Goal: Task Accomplishment & Management: Use online tool/utility

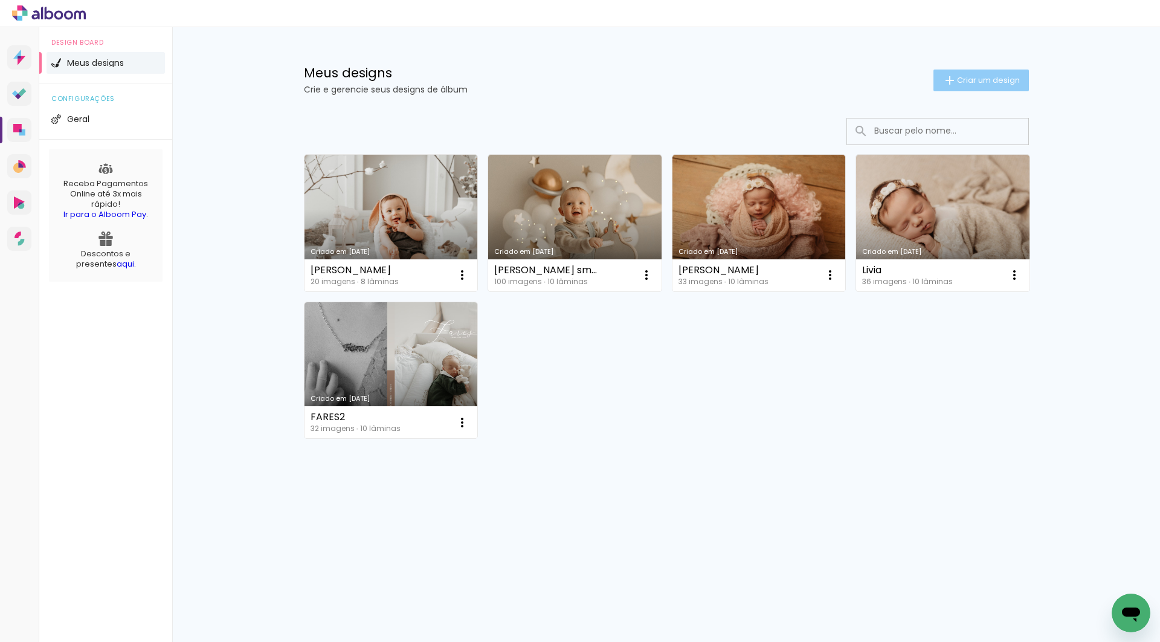
click at [957, 77] on span "Criar um design" at bounding box center [988, 80] width 63 height 8
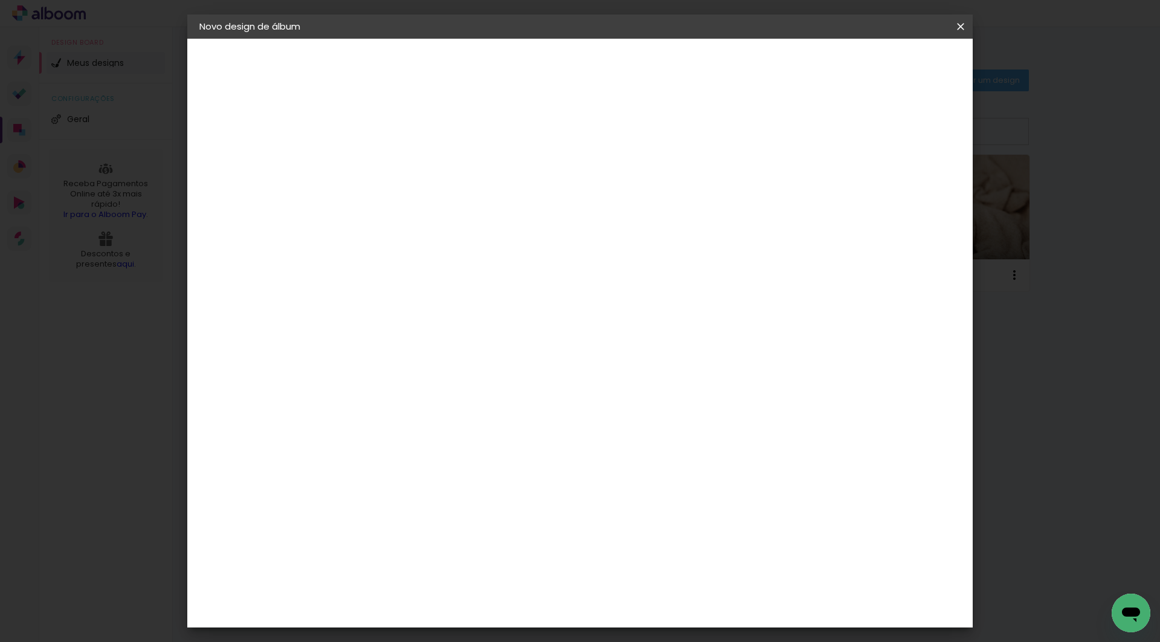
click at [397, 159] on input at bounding box center [397, 162] width 0 height 19
type input "Aurora - Smash"
type paper-input "Aurora - Smash"
click at [0, 0] on slot "Avançar" at bounding box center [0, 0] width 0 height 0
click at [489, 235] on input at bounding box center [428, 229] width 122 height 15
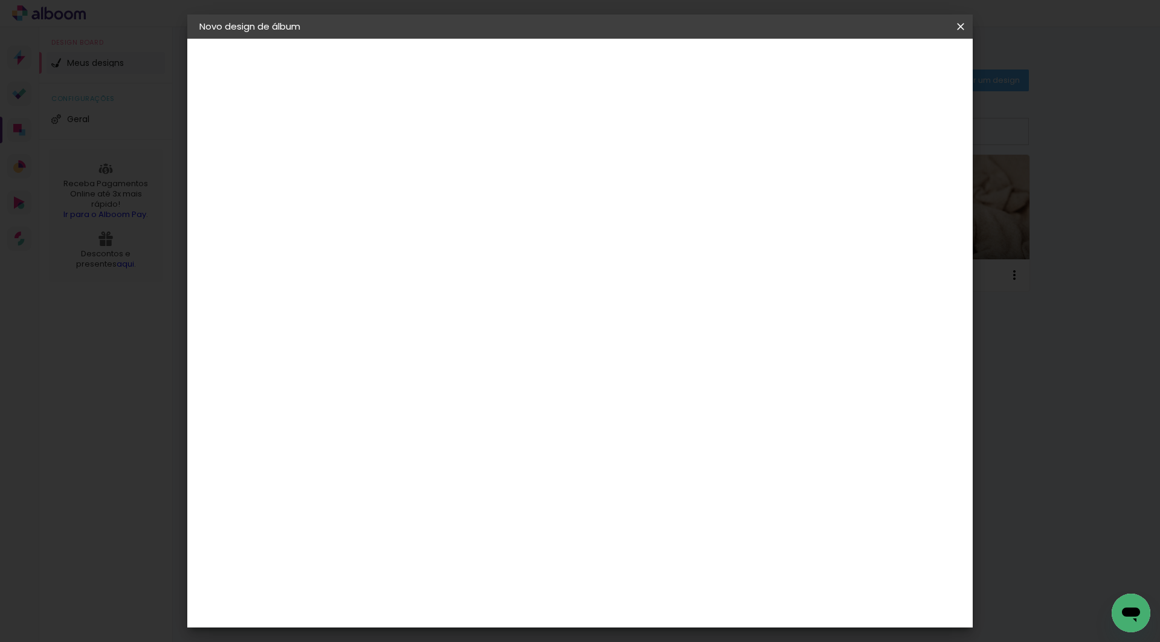
type input "sch"
type paper-input "sch"
click at [469, 286] on div "Encadernadora Argentina Brasil Bolívia Equador Portugal Peru Uruguai S Schlosser" at bounding box center [415, 203] width 106 height 172
click at [469, 279] on paper-item "Schlosser" at bounding box center [415, 273] width 106 height 27
click at [609, 76] on header "Fornecedor Escolha um fornecedor ou avance com o tamanho livre. Voltar Avançar" at bounding box center [476, 80] width 265 height 82
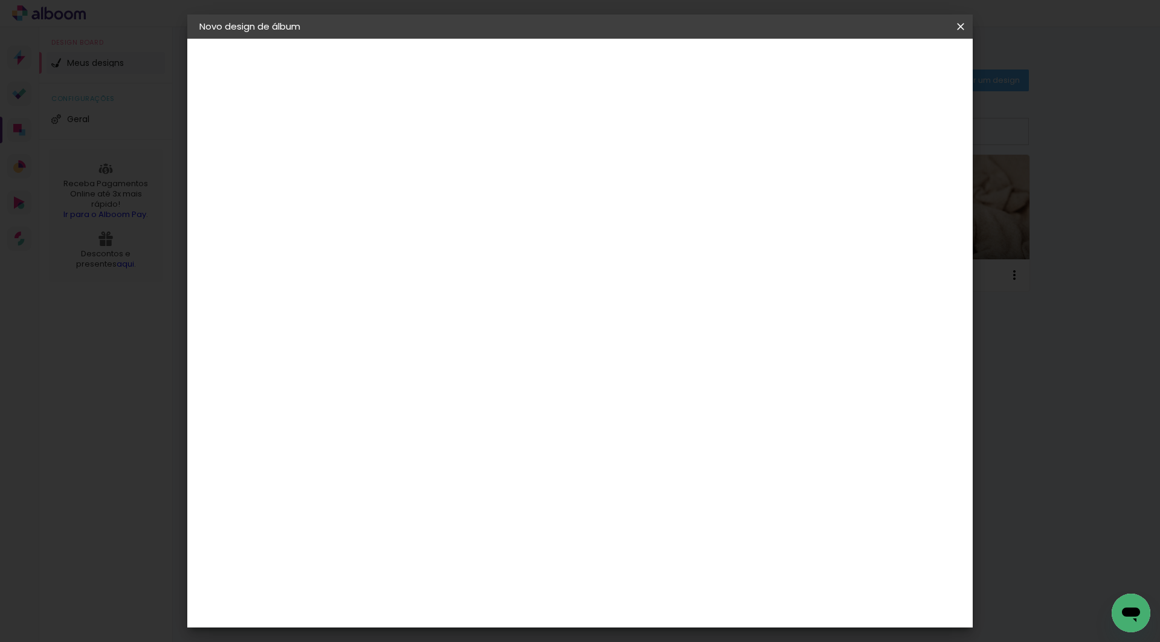
click at [0, 0] on slot "Avançar" at bounding box center [0, 0] width 0 height 0
click at [478, 594] on span "20 × 20" at bounding box center [450, 610] width 56 height 32
click at [612, 49] on header "Modelo Escolha o modelo do álbum. Voltar Avançar" at bounding box center [478, 75] width 268 height 72
click at [594, 68] on paper-button "Avançar" at bounding box center [564, 64] width 59 height 21
click at [906, 68] on paper-button "Iniciar design" at bounding box center [866, 64] width 79 height 21
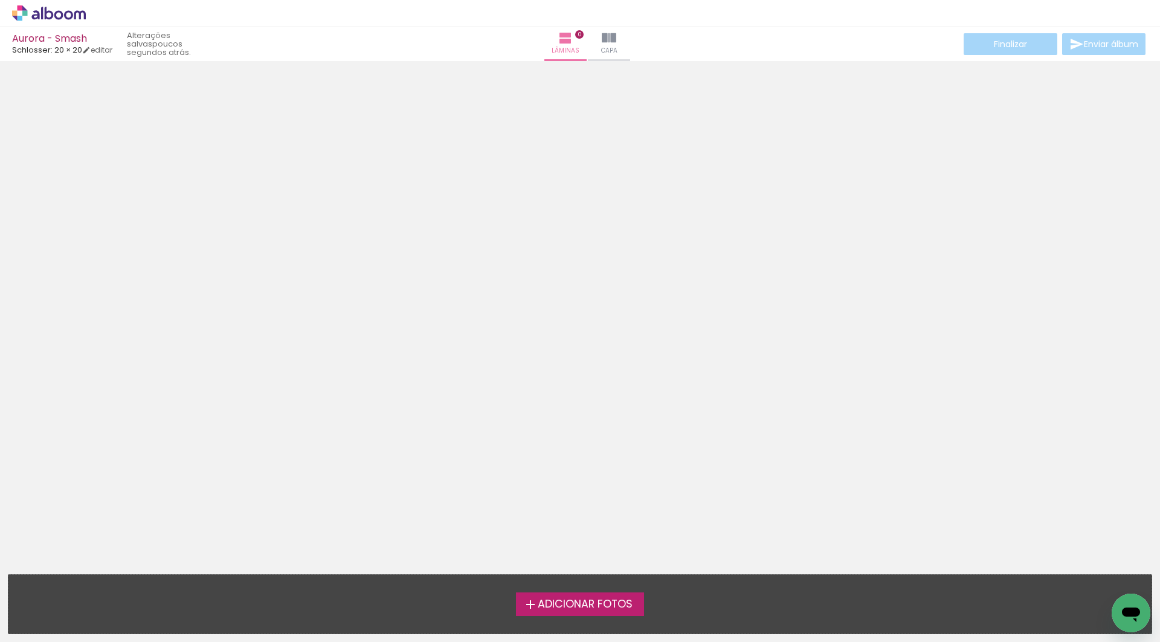
click at [567, 604] on span "Adicionar Fotos" at bounding box center [585, 604] width 95 height 11
click at [0, 0] on input "file" at bounding box center [0, 0] width 0 height 0
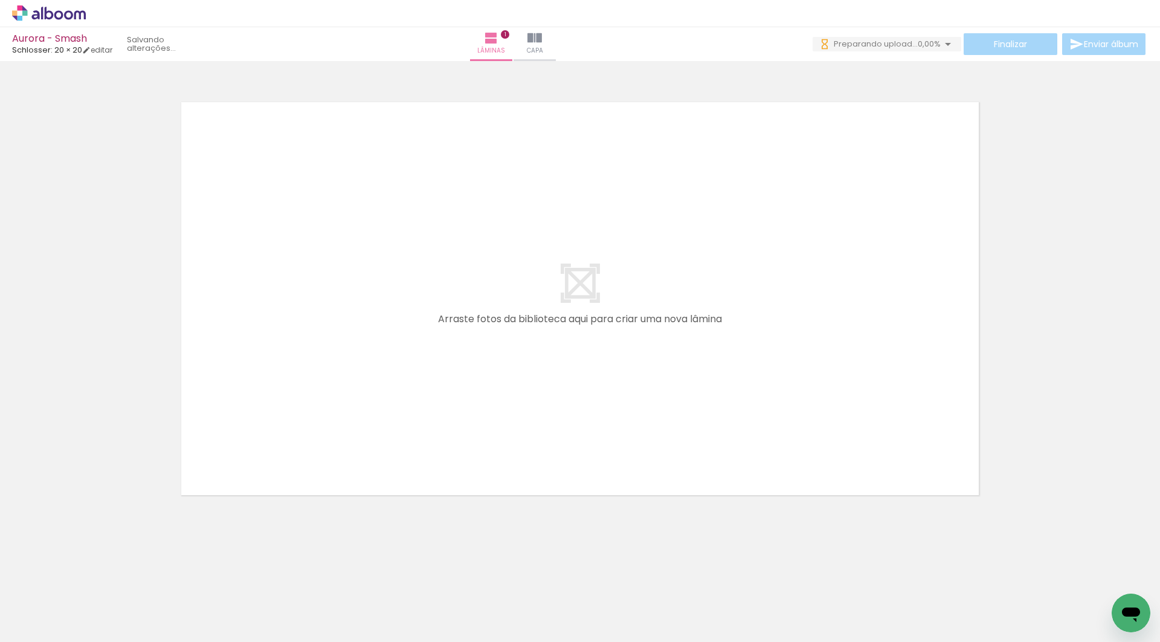
drag, startPoint x: 122, startPoint y: 621, endPoint x: 301, endPoint y: 280, distance: 384.8
click at [301, 280] on quentale-workspace at bounding box center [580, 321] width 1160 height 642
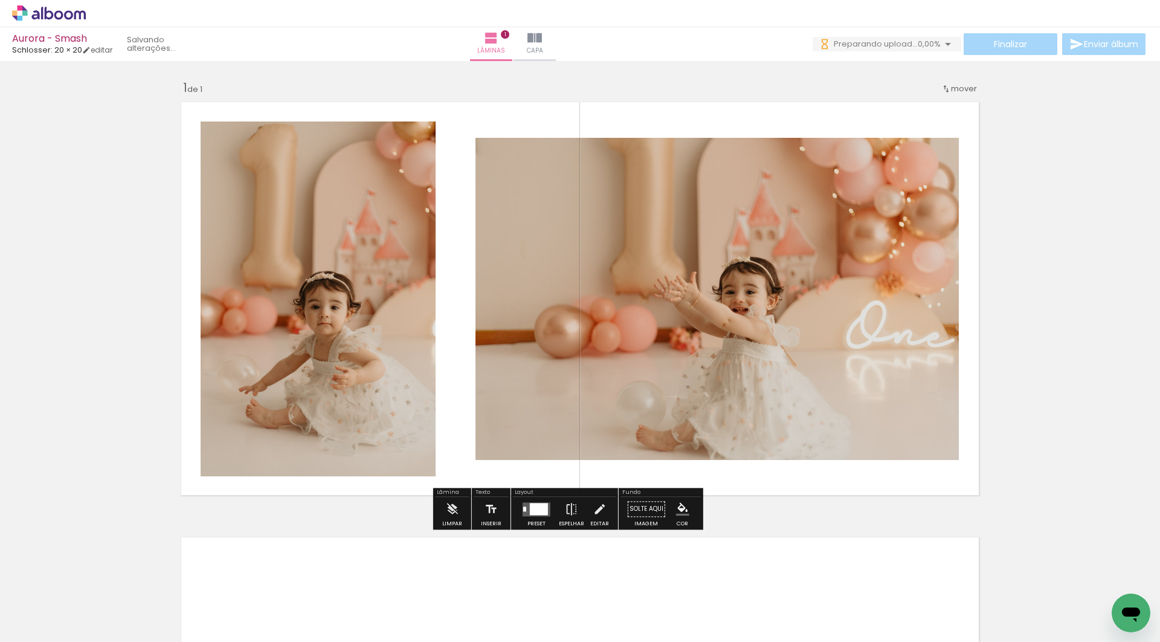
drag, startPoint x: 246, startPoint y: 617, endPoint x: 518, endPoint y: 336, distance: 390.9
click at [518, 336] on quentale-workspace at bounding box center [580, 321] width 1160 height 642
click at [545, 526] on div "Preset" at bounding box center [536, 523] width 18 height 5
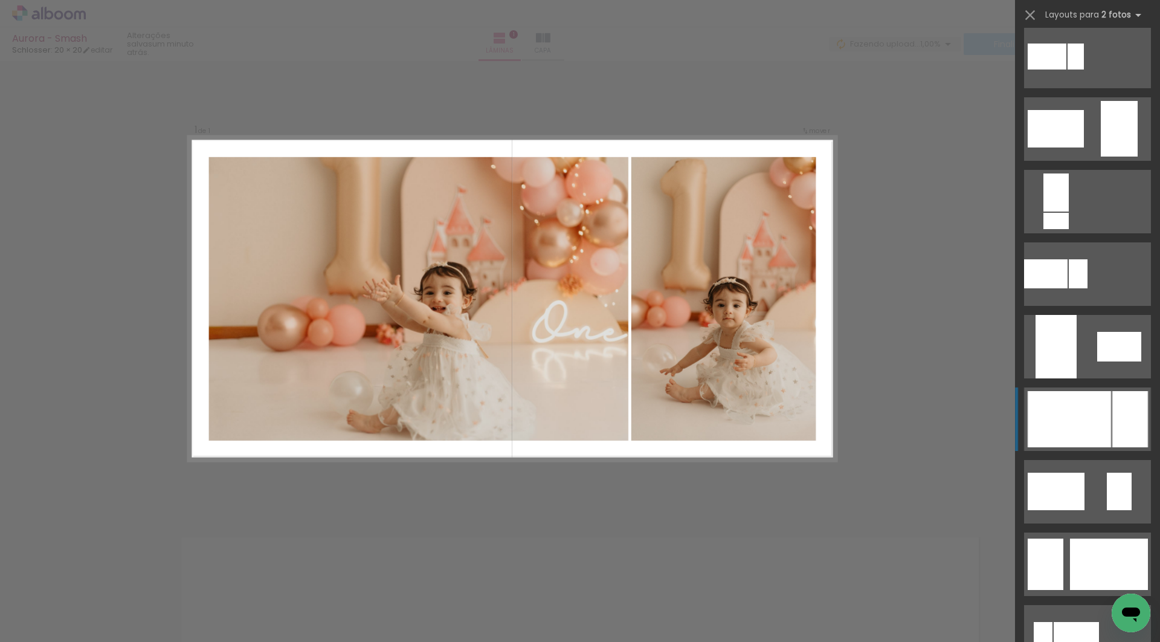
click at [1087, 422] on div at bounding box center [1069, 419] width 83 height 56
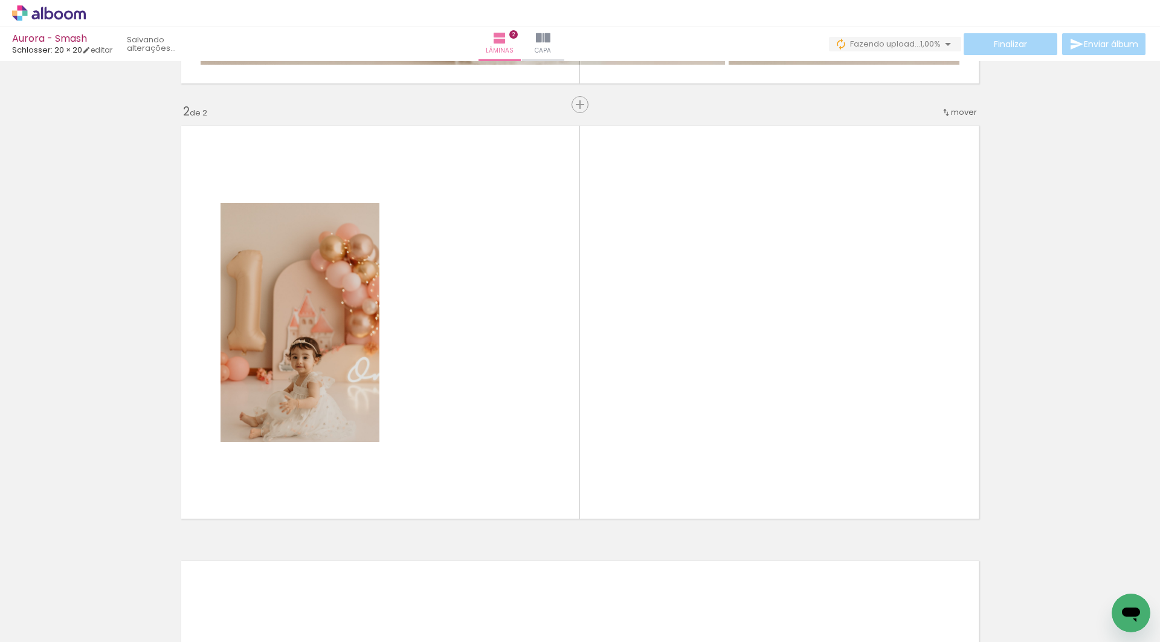
drag, startPoint x: 321, startPoint y: 614, endPoint x: 321, endPoint y: 385, distance: 229.0
click at [321, 385] on quentale-workspace at bounding box center [580, 321] width 1160 height 642
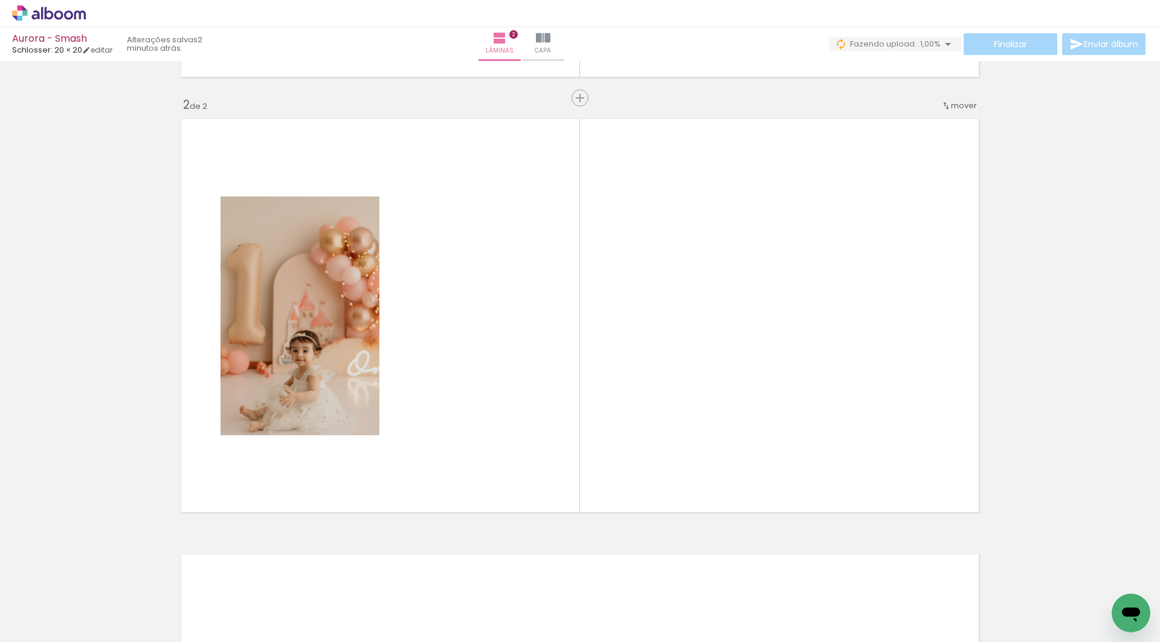
scroll to position [419, 0]
drag, startPoint x: 472, startPoint y: 613, endPoint x: 472, endPoint y: 412, distance: 200.6
click at [472, 412] on quentale-workspace at bounding box center [580, 321] width 1160 height 642
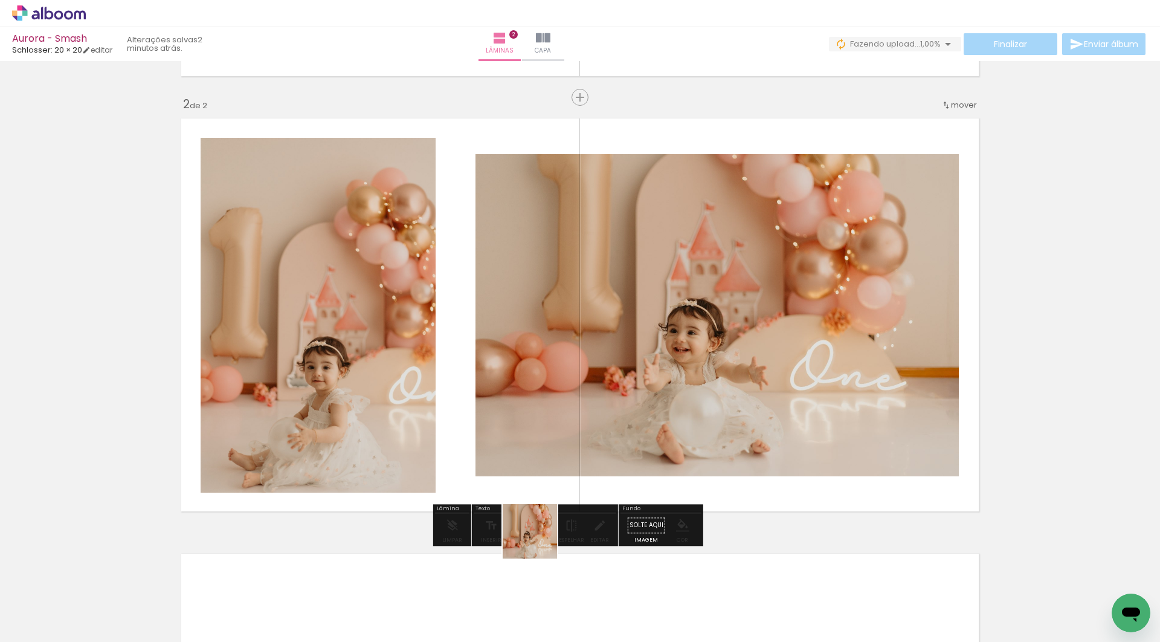
drag, startPoint x: 539, startPoint y: 611, endPoint x: 539, endPoint y: 457, distance: 154.1
click at [539, 443] on quentale-workspace at bounding box center [580, 321] width 1160 height 642
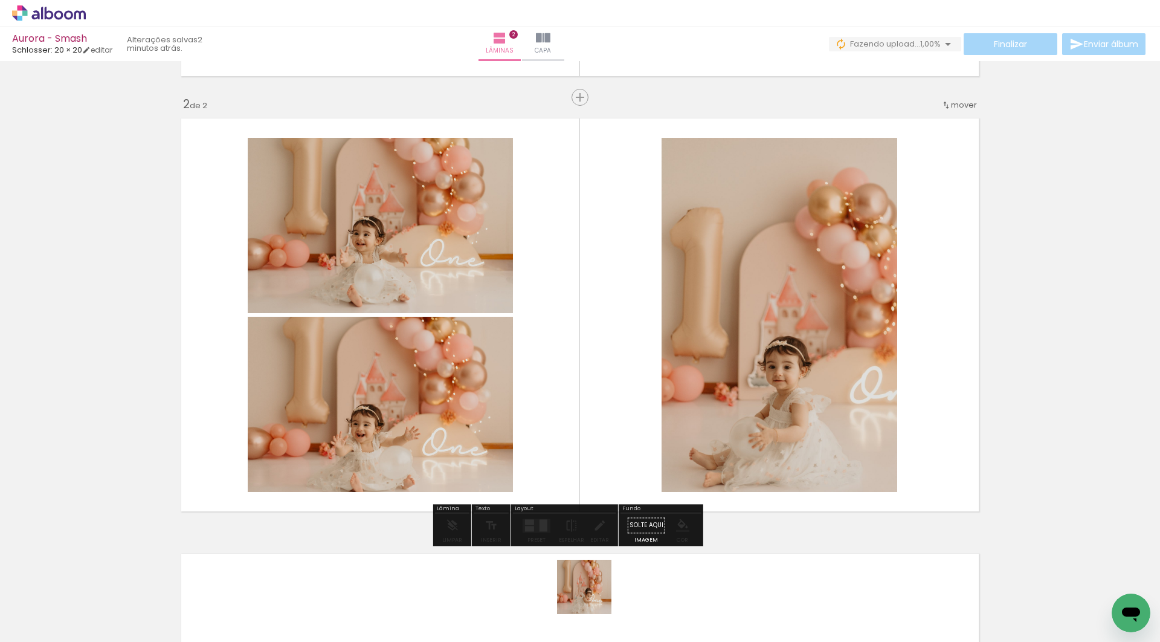
drag, startPoint x: 593, startPoint y: 611, endPoint x: 593, endPoint y: 289, distance: 322.6
click at [593, 289] on quentale-workspace at bounding box center [580, 321] width 1160 height 642
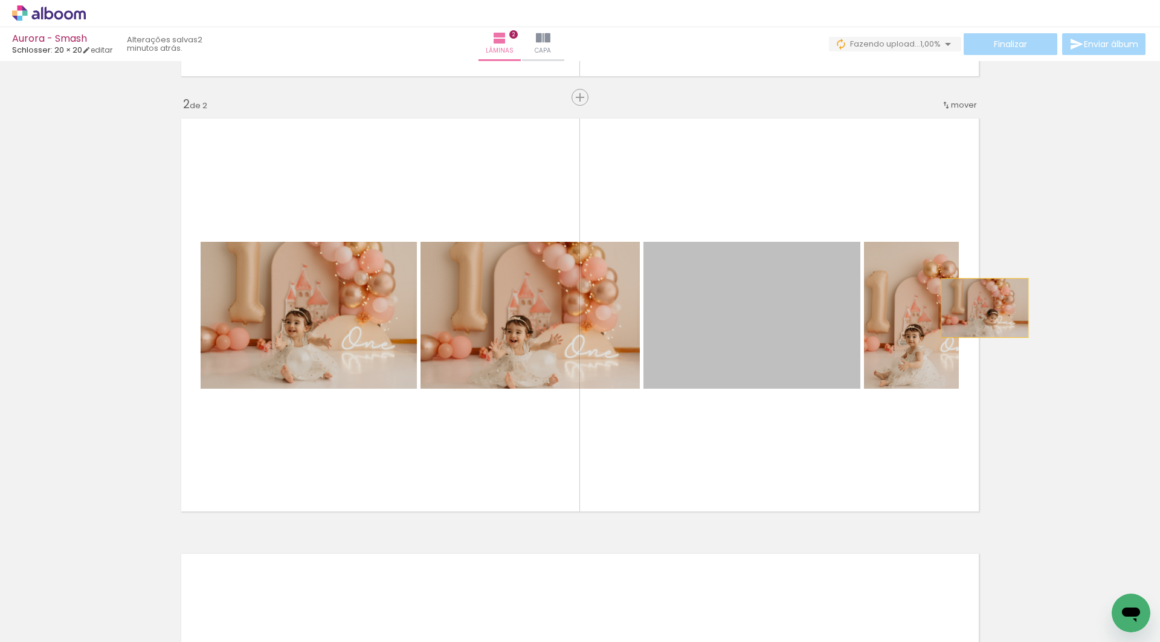
drag, startPoint x: 742, startPoint y: 308, endPoint x: 1074, endPoint y: 308, distance: 332.3
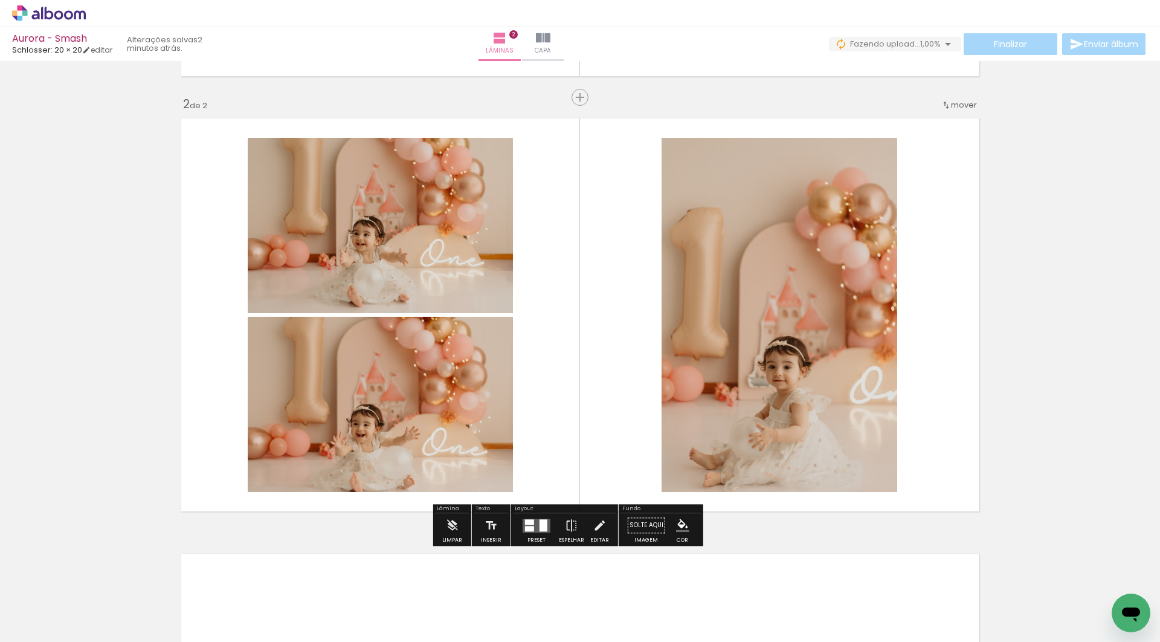
drag, startPoint x: 675, startPoint y: 619, endPoint x: 615, endPoint y: 446, distance: 182.8
click at [615, 446] on quentale-workspace at bounding box center [580, 321] width 1160 height 642
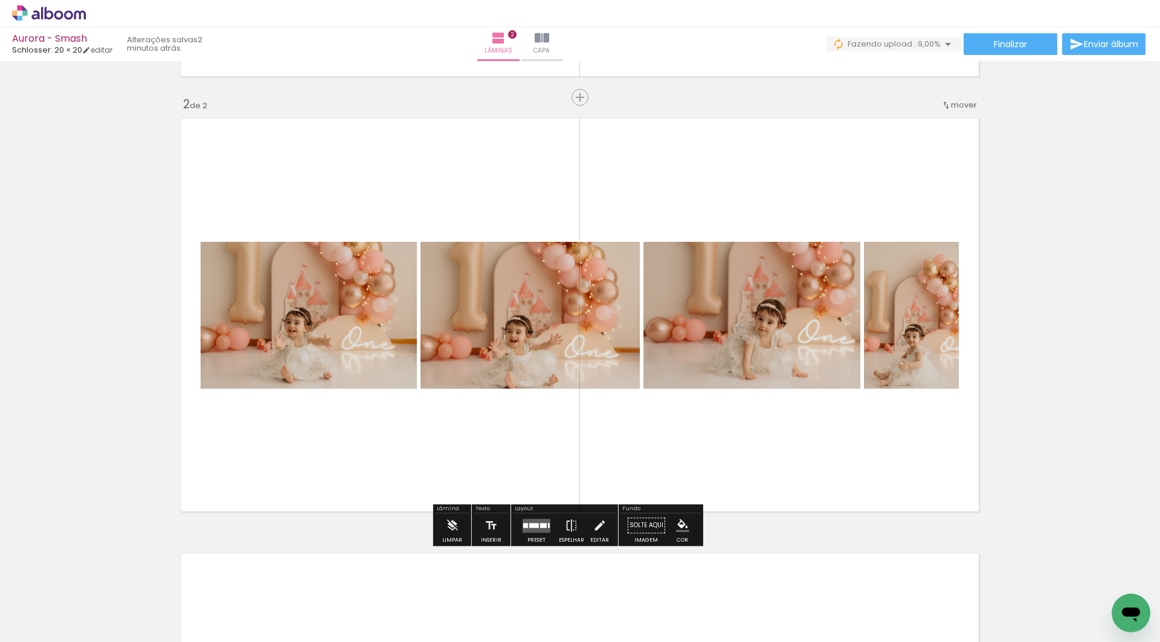
drag, startPoint x: 750, startPoint y: 615, endPoint x: 808, endPoint y: 510, distance: 119.5
click at [750, 387] on quentale-workspace at bounding box center [580, 321] width 1160 height 642
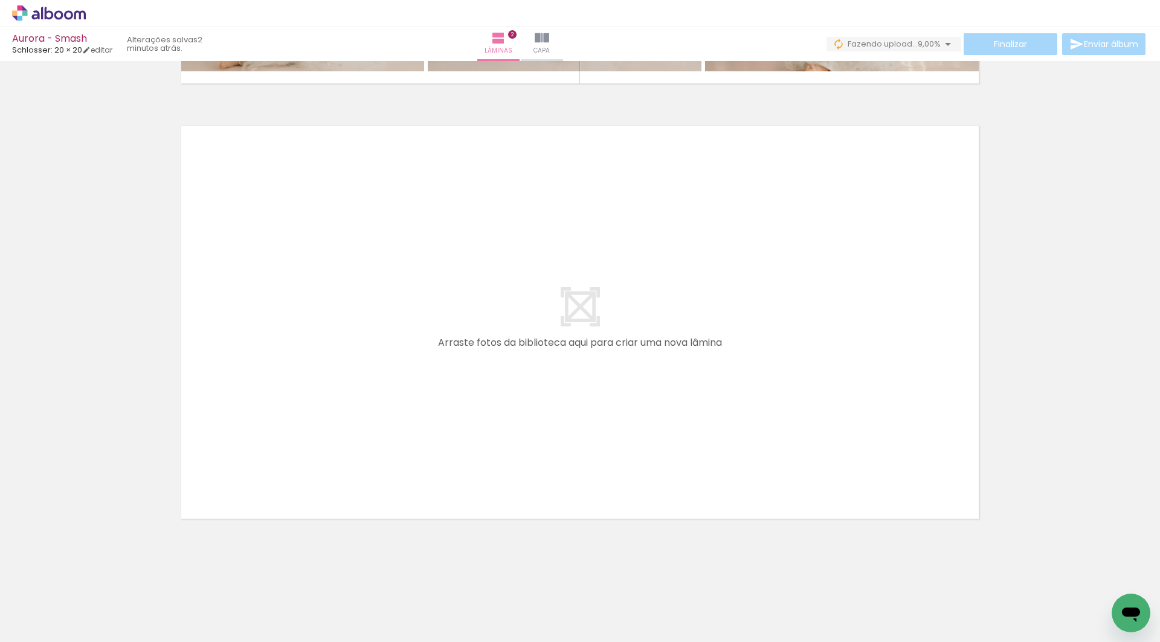
scroll to position [0, 451]
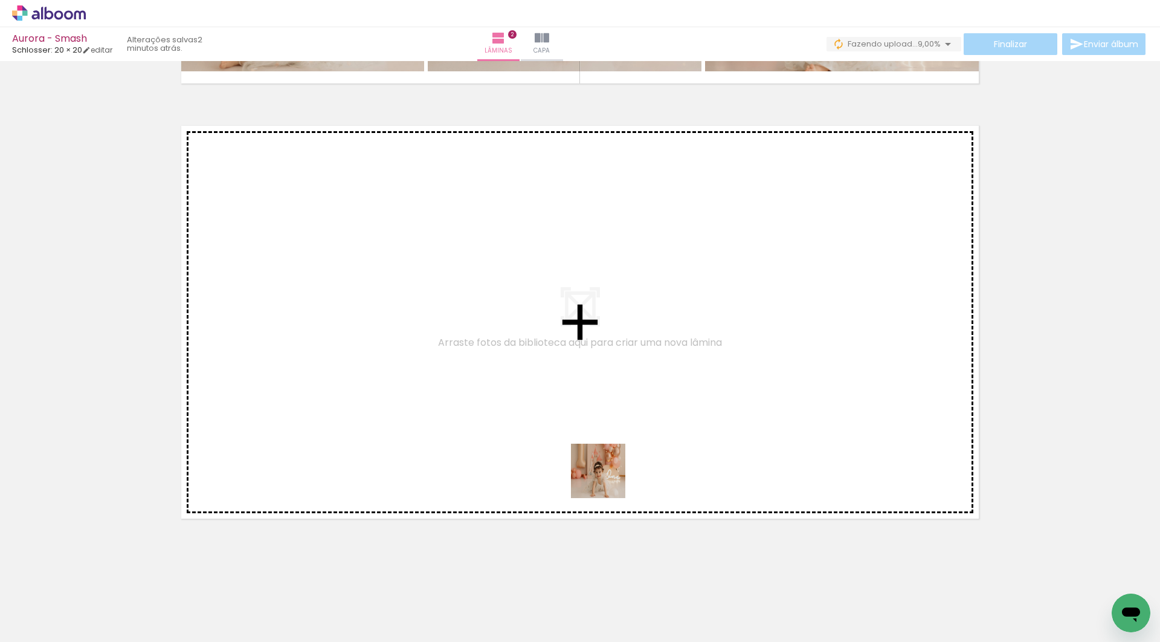
drag, startPoint x: 607, startPoint y: 608, endPoint x: 607, endPoint y: 367, distance: 240.4
click at [607, 367] on quentale-workspace at bounding box center [580, 321] width 1160 height 642
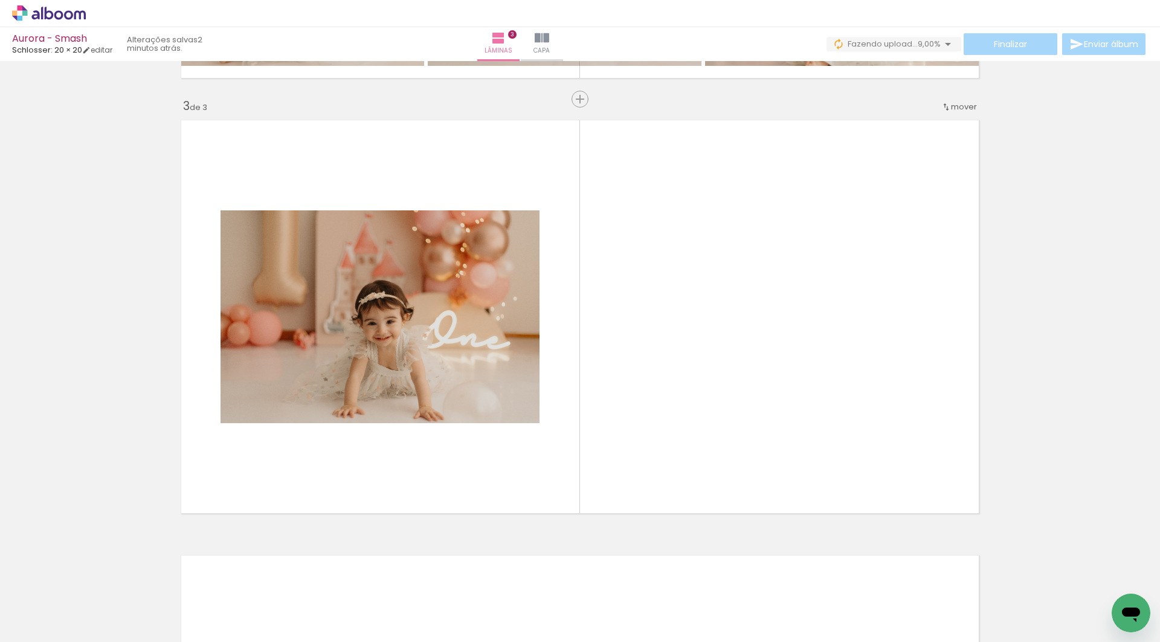
scroll to position [854, 0]
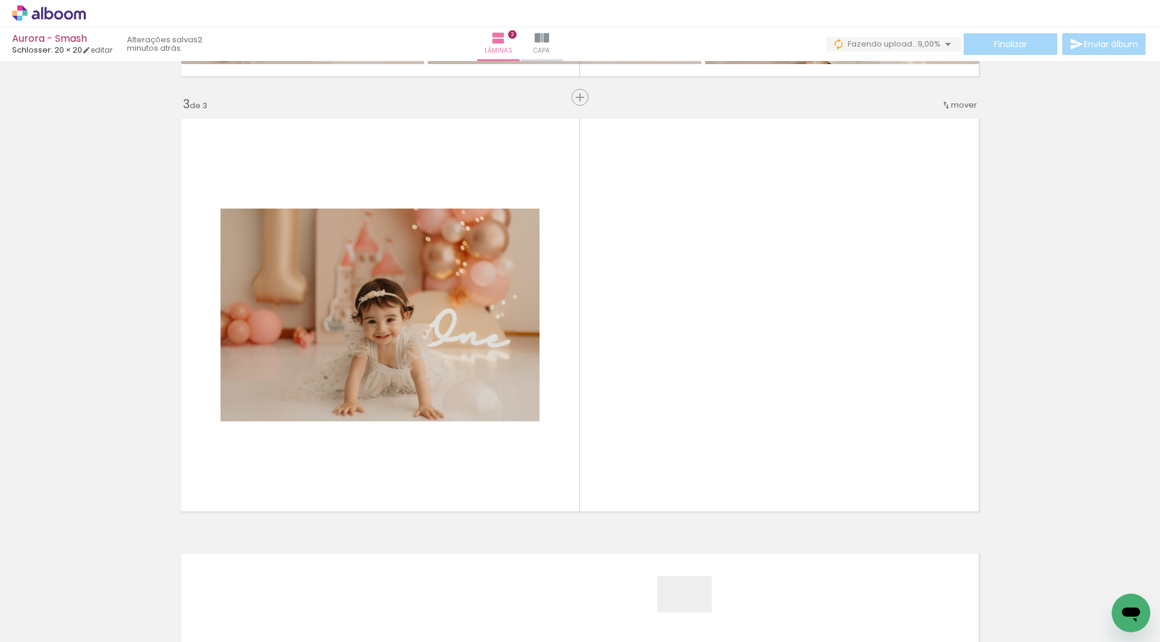
drag, startPoint x: 694, startPoint y: 617, endPoint x: 724, endPoint y: 518, distance: 104.2
click at [698, 404] on quentale-workspace at bounding box center [580, 321] width 1160 height 642
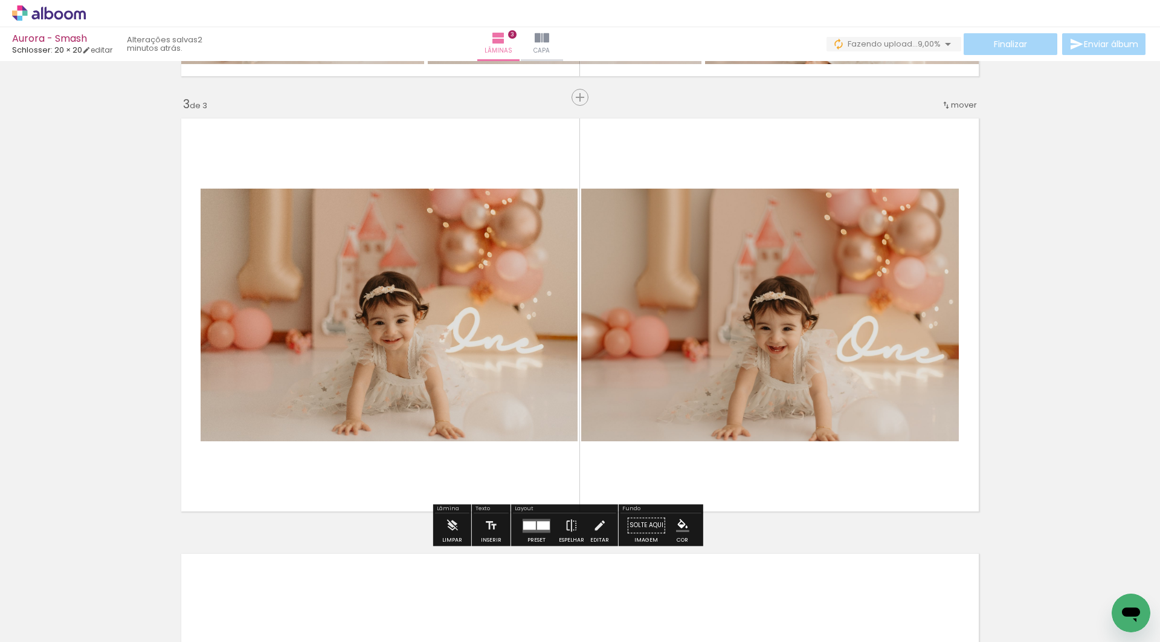
drag, startPoint x: 749, startPoint y: 597, endPoint x: 749, endPoint y: 390, distance: 207.2
click at [749, 390] on quentale-workspace at bounding box center [580, 321] width 1160 height 642
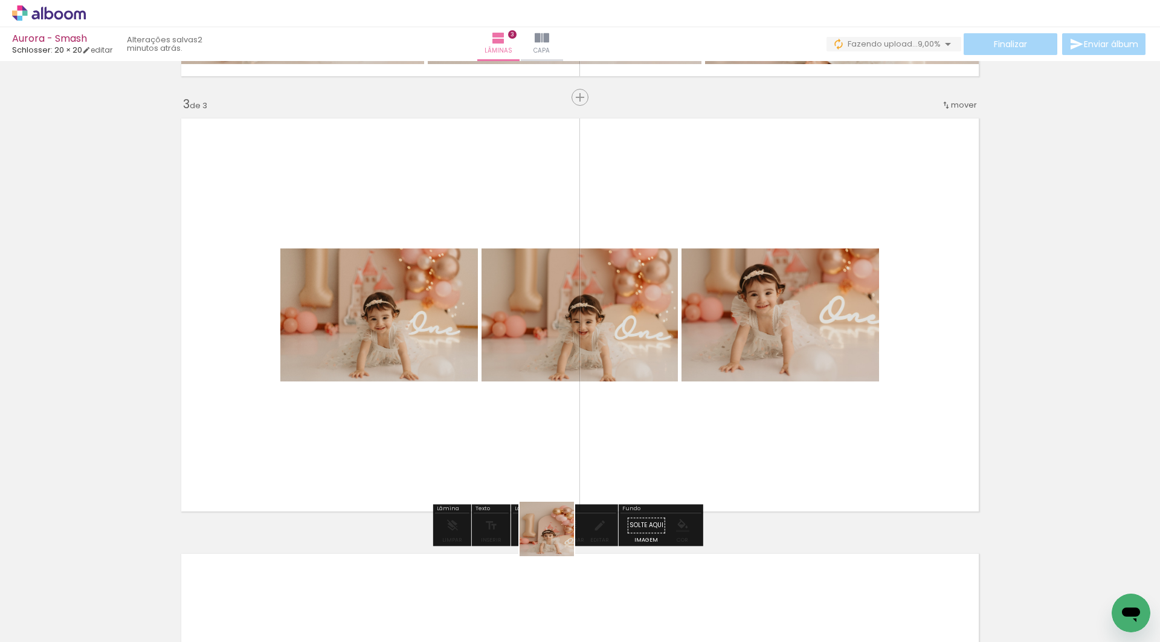
drag, startPoint x: 556, startPoint y: 621, endPoint x: 556, endPoint y: 451, distance: 170.4
click at [556, 451] on quentale-workspace at bounding box center [580, 321] width 1160 height 642
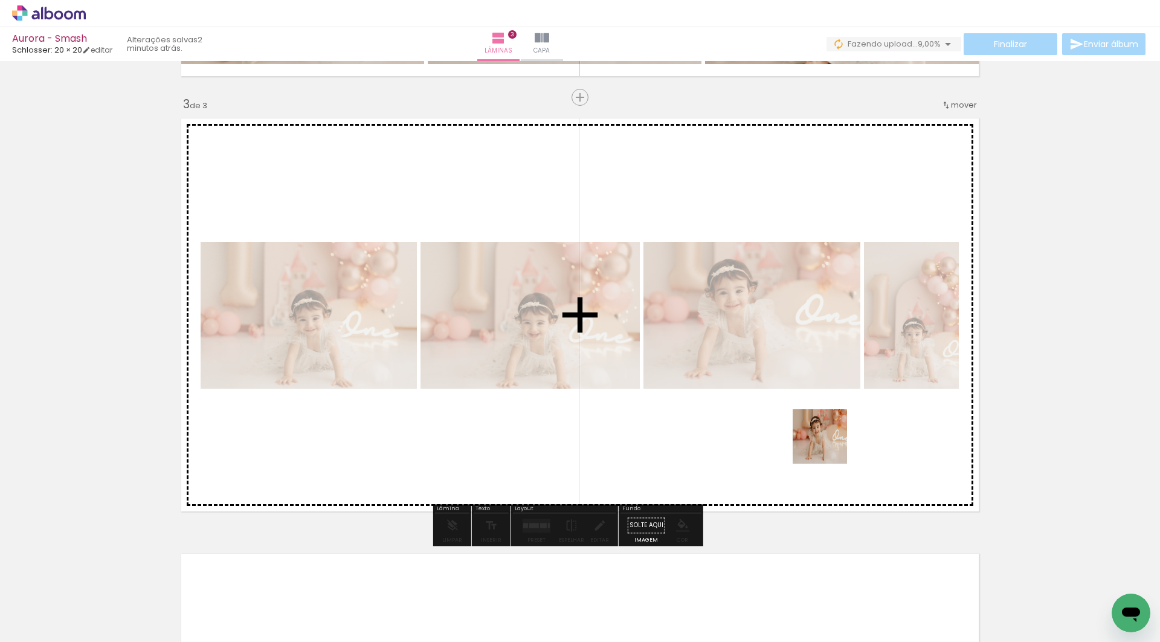
drag, startPoint x: 829, startPoint y: 609, endPoint x: 829, endPoint y: 375, distance: 234.4
click at [829, 375] on quentale-workspace at bounding box center [580, 321] width 1160 height 642
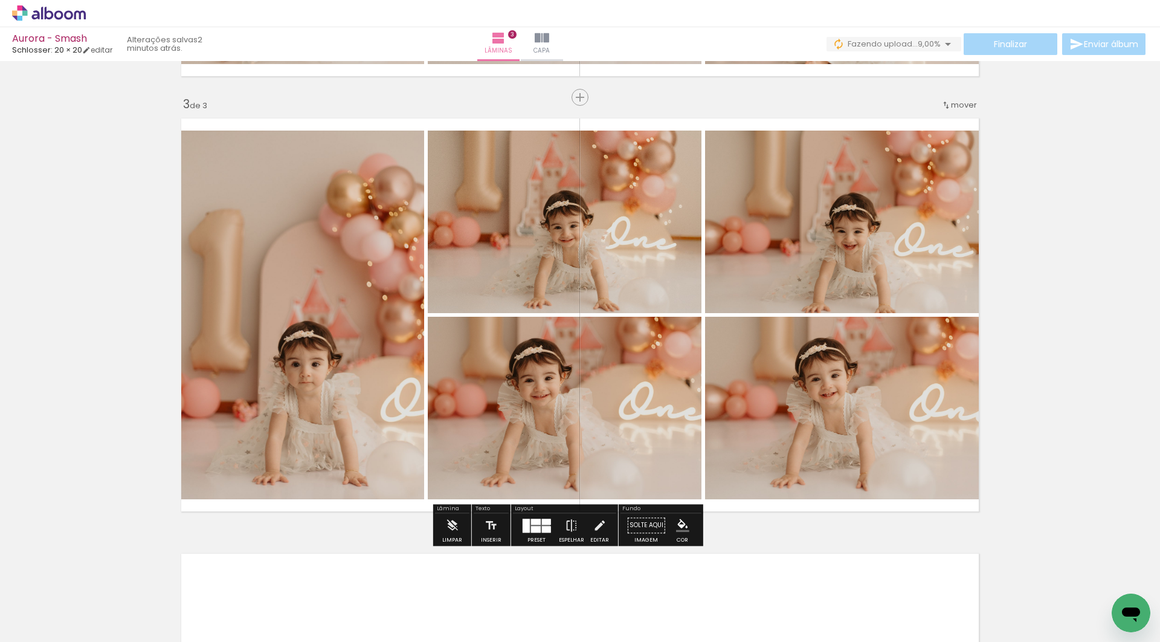
click at [869, 448] on quentale-photo at bounding box center [845, 408] width 280 height 182
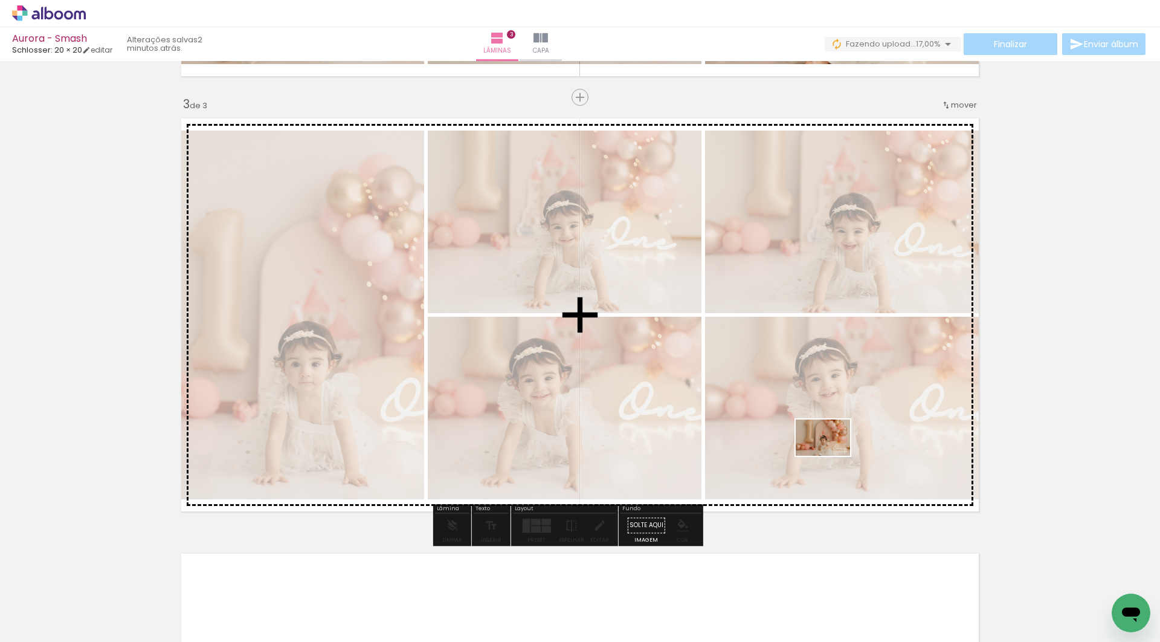
drag, startPoint x: 363, startPoint y: 608, endPoint x: 832, endPoint y: 456, distance: 492.9
click at [832, 456] on quentale-workspace at bounding box center [580, 321] width 1160 height 642
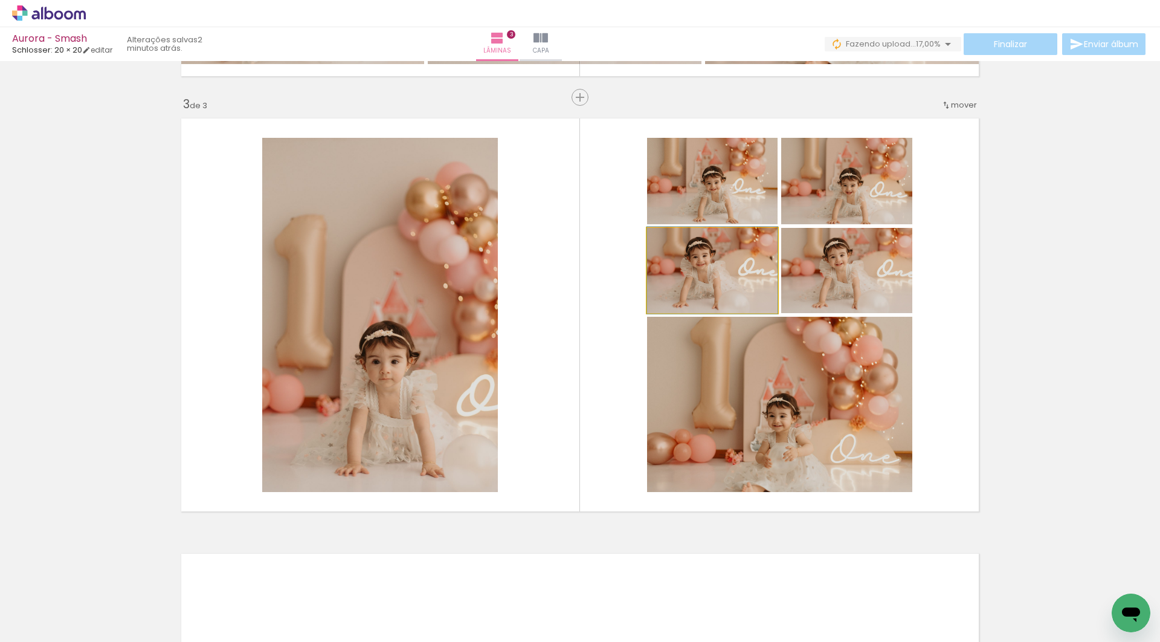
drag, startPoint x: 741, startPoint y: 292, endPoint x: 1107, endPoint y: 257, distance: 368.4
click at [1107, 257] on div "Inserir lâmina 1 de 3 Inserir lâmina 2 de 3 Inserir lâmina 3 de 3" at bounding box center [580, 82] width 1160 height 1741
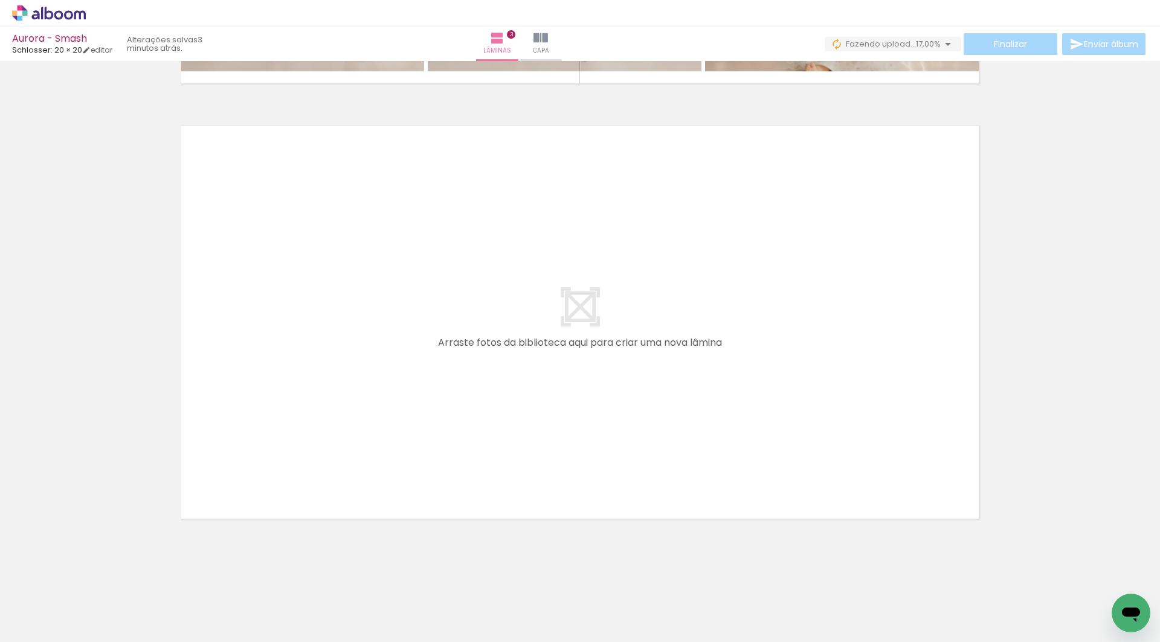
scroll to position [0, 913]
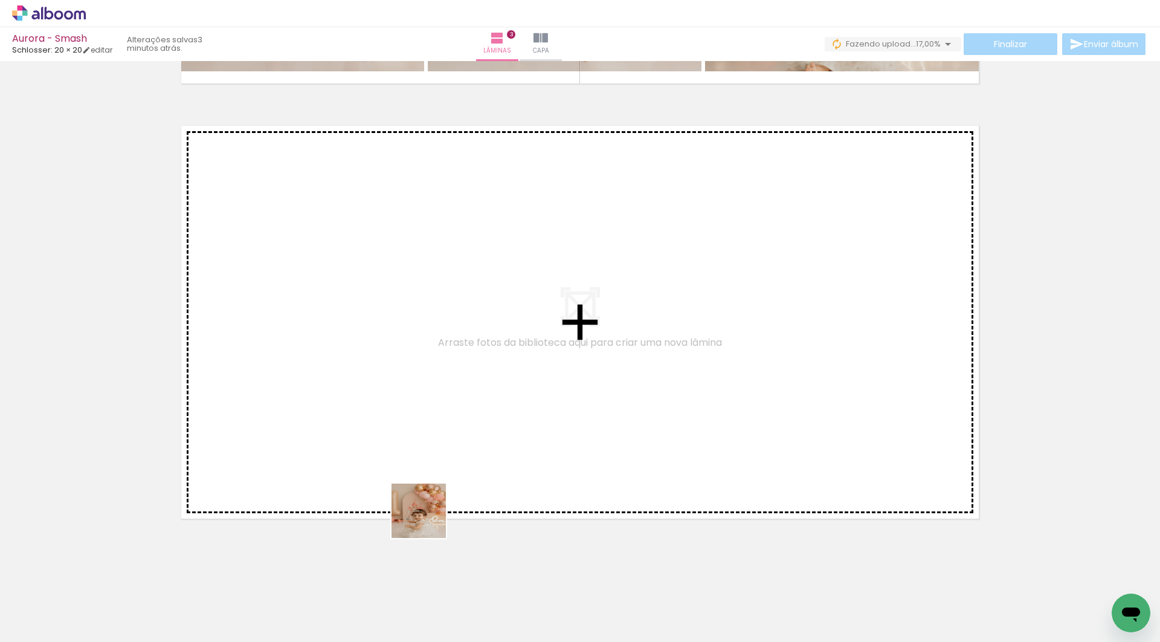
drag, startPoint x: 428, startPoint y: 614, endPoint x: 428, endPoint y: 399, distance: 215.7
click at [428, 399] on quentale-workspace at bounding box center [580, 321] width 1160 height 642
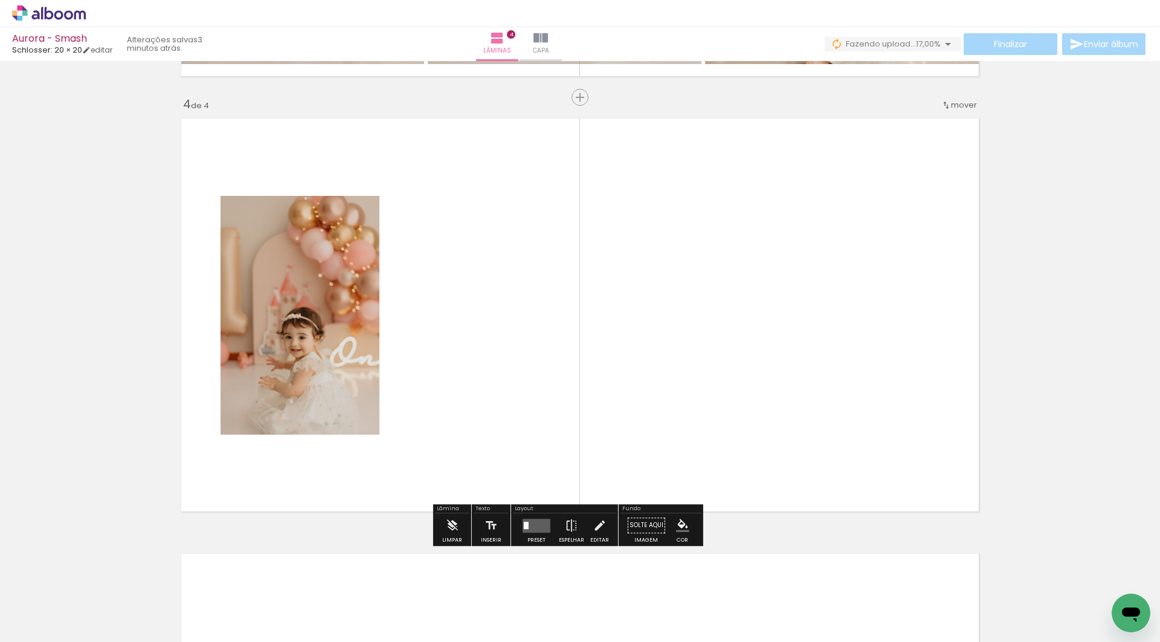
scroll to position [1289, 0]
drag, startPoint x: 506, startPoint y: 617, endPoint x: 527, endPoint y: 412, distance: 206.6
click at [527, 412] on quentale-workspace at bounding box center [580, 321] width 1160 height 642
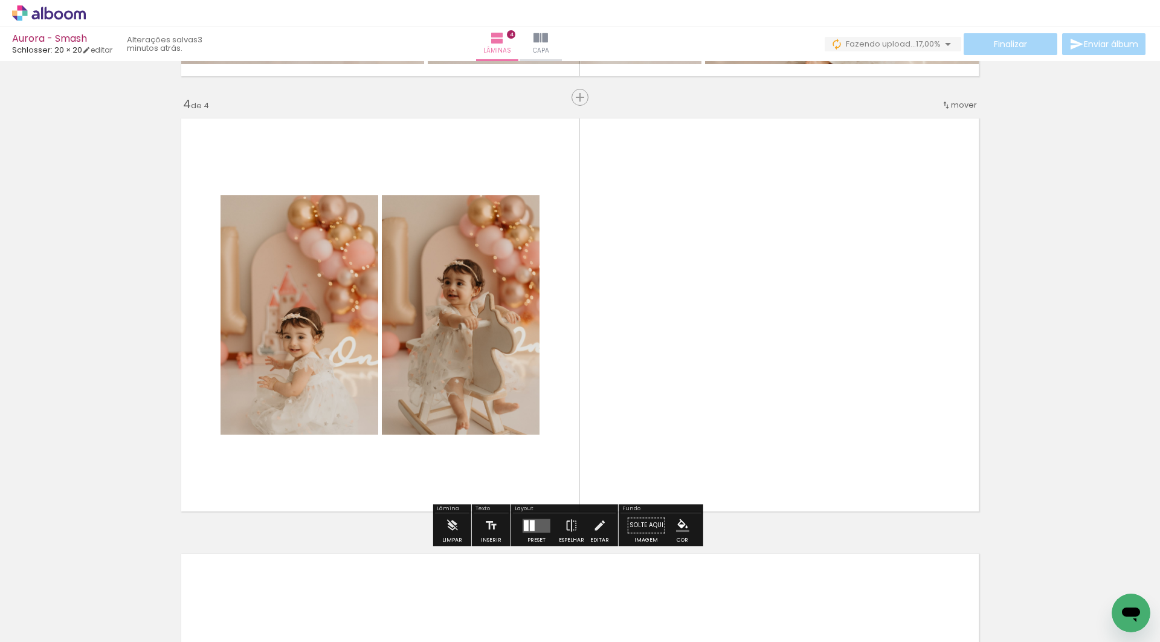
drag, startPoint x: 563, startPoint y: 612, endPoint x: 614, endPoint y: 474, distance: 147.4
click at [593, 429] on quentale-workspace at bounding box center [580, 321] width 1160 height 642
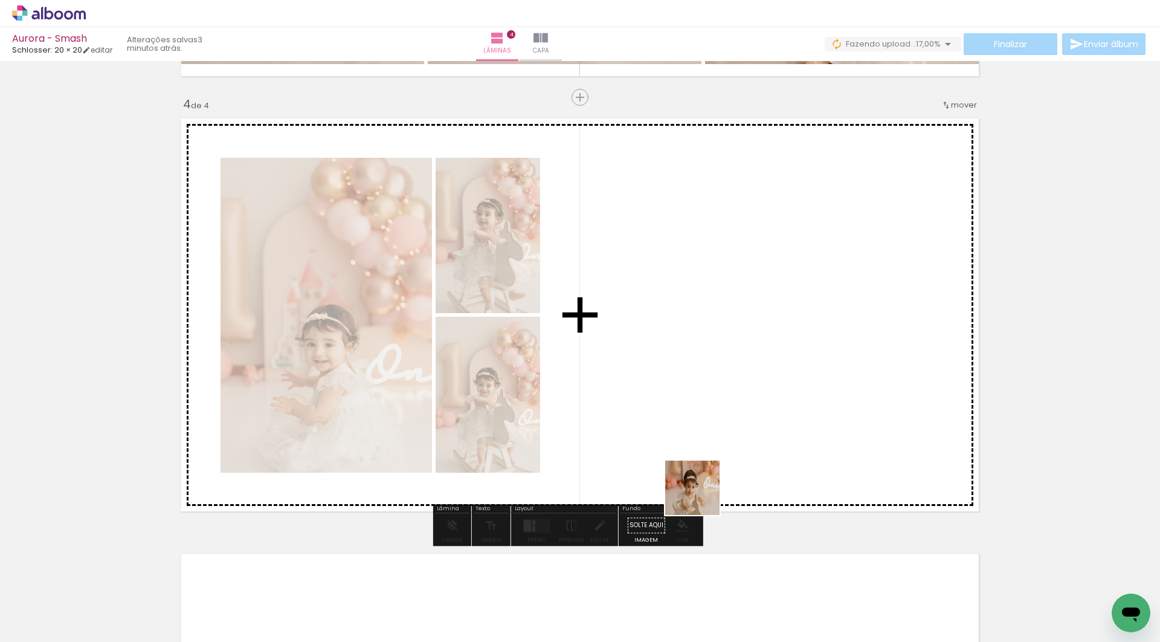
drag, startPoint x: 691, startPoint y: 614, endPoint x: 715, endPoint y: 365, distance: 250.1
click at [715, 365] on quentale-workspace at bounding box center [580, 321] width 1160 height 642
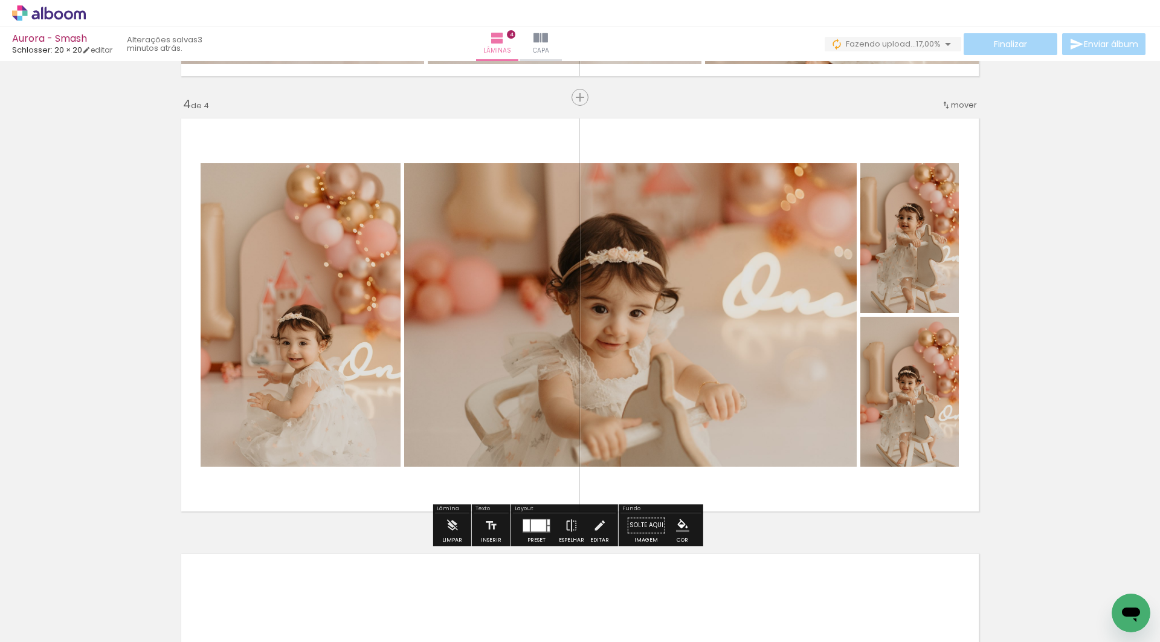
drag, startPoint x: 759, startPoint y: 597, endPoint x: 759, endPoint y: 445, distance: 152.2
click at [759, 445] on quentale-workspace at bounding box center [580, 321] width 1160 height 642
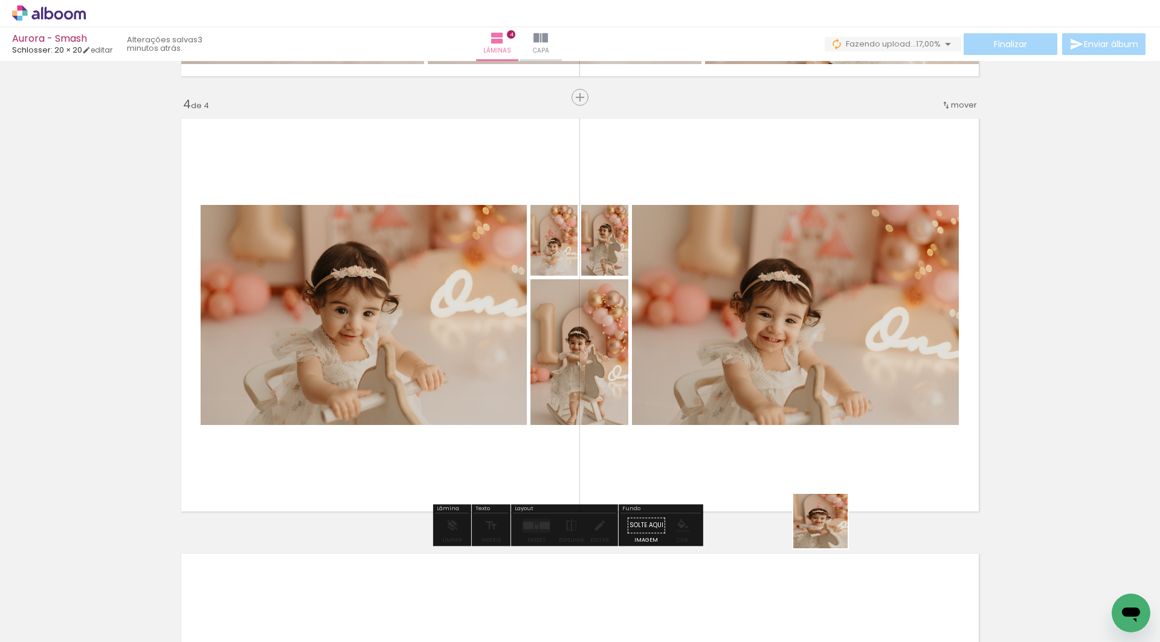
drag, startPoint x: 835, startPoint y: 600, endPoint x: 805, endPoint y: 422, distance: 180.7
click at [805, 422] on quentale-workspace at bounding box center [580, 321] width 1160 height 642
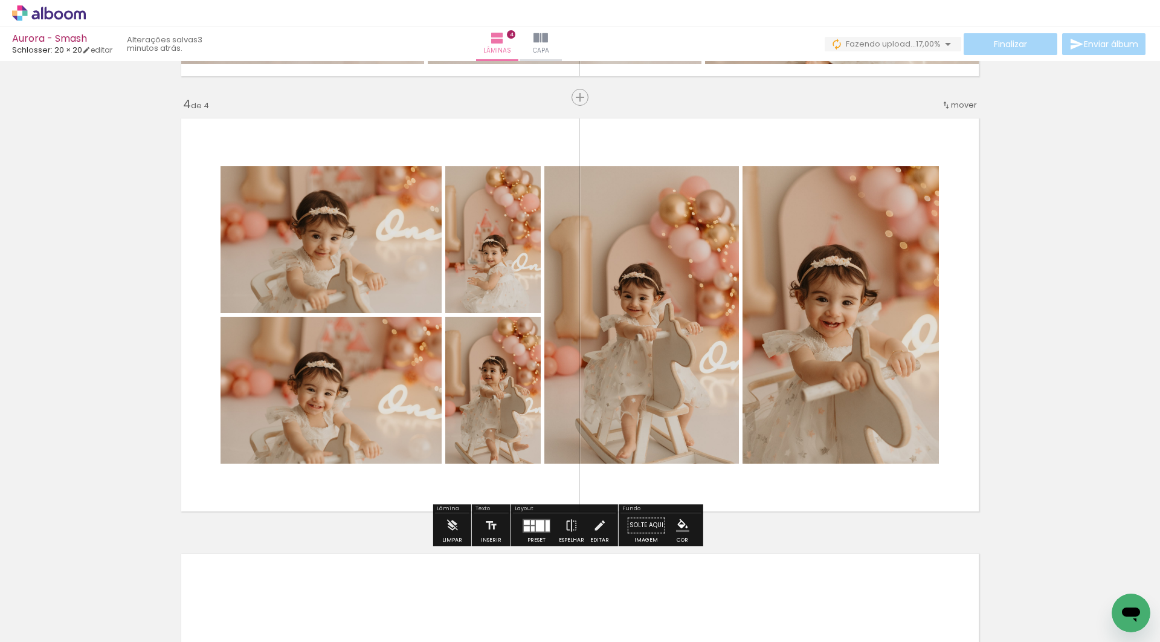
click at [543, 537] on div at bounding box center [536, 525] width 33 height 24
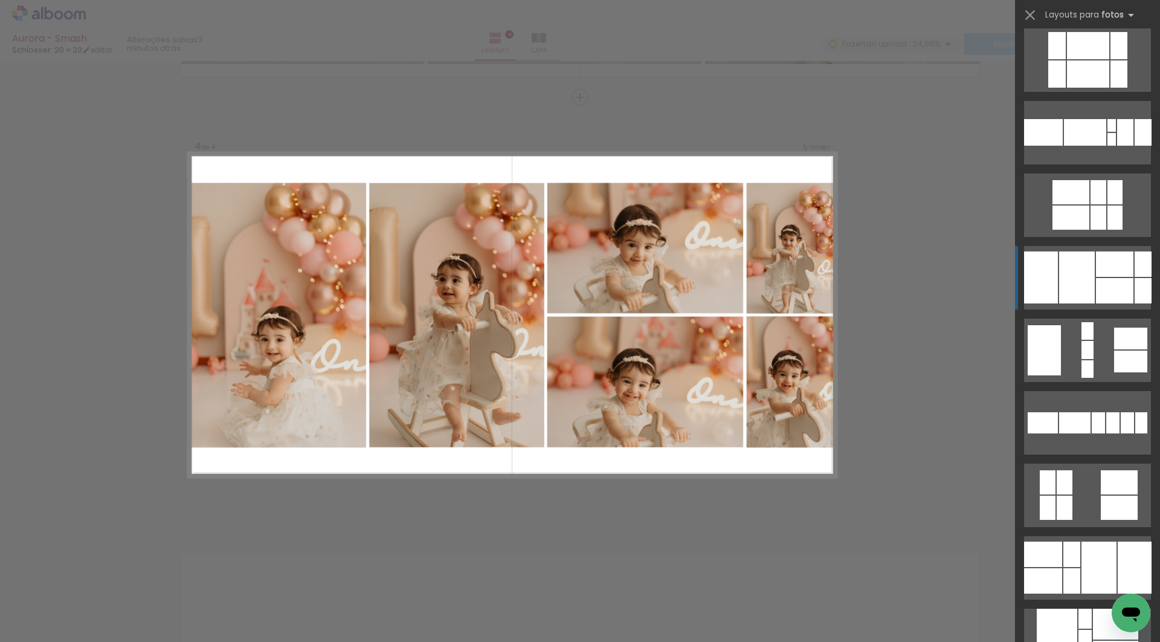
scroll to position [426, 0]
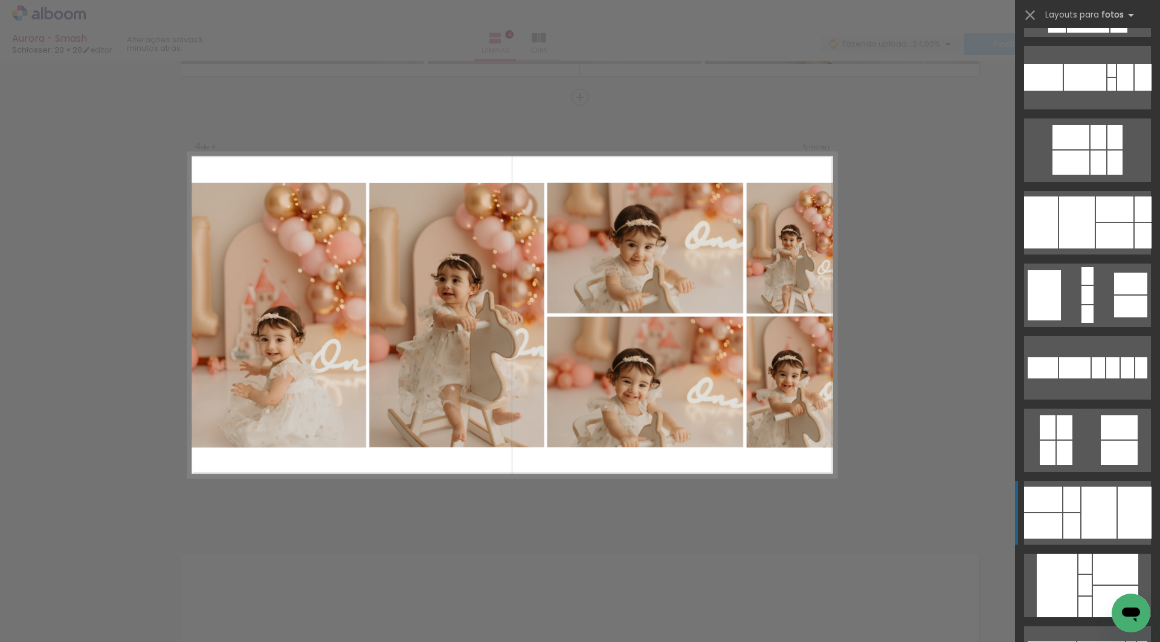
click at [1066, 520] on div at bounding box center [1071, 525] width 17 height 25
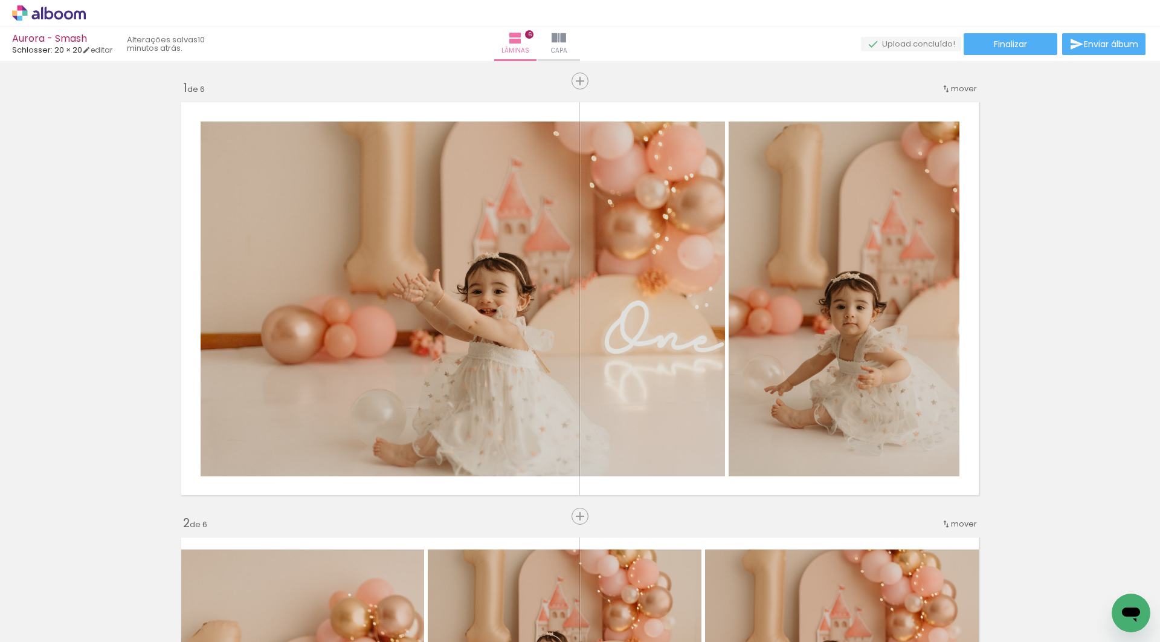
scroll to position [0, 2492]
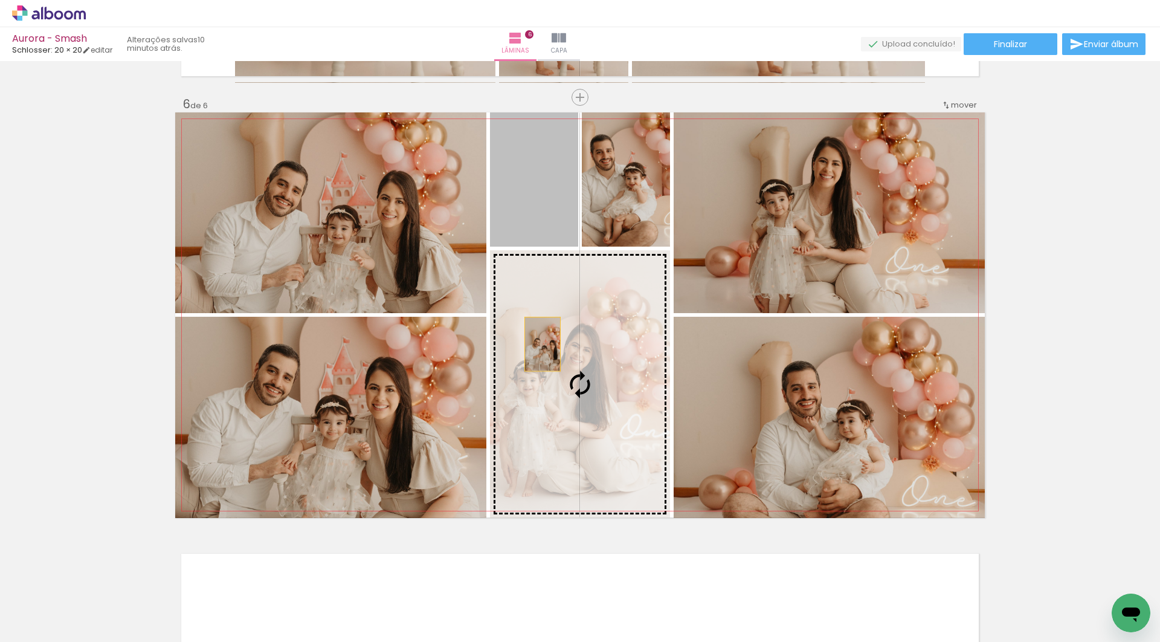
drag, startPoint x: 532, startPoint y: 172, endPoint x: 544, endPoint y: 346, distance: 175.0
click at [0, 0] on slot at bounding box center [0, 0] width 0 height 0
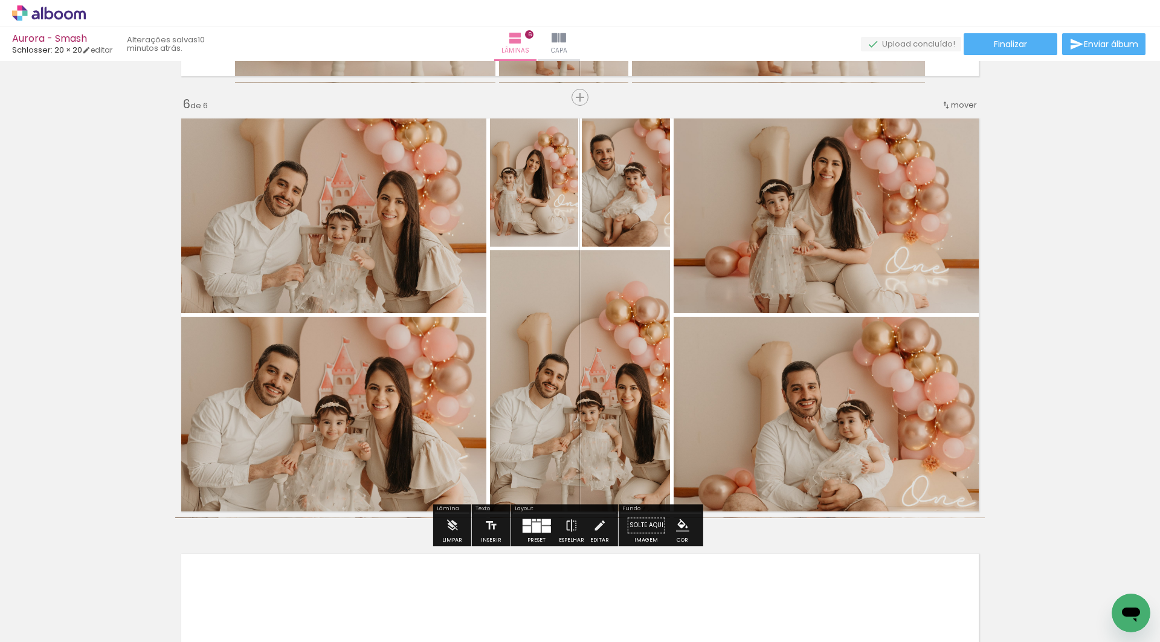
click at [543, 197] on quentale-photo at bounding box center [534, 179] width 88 height 134
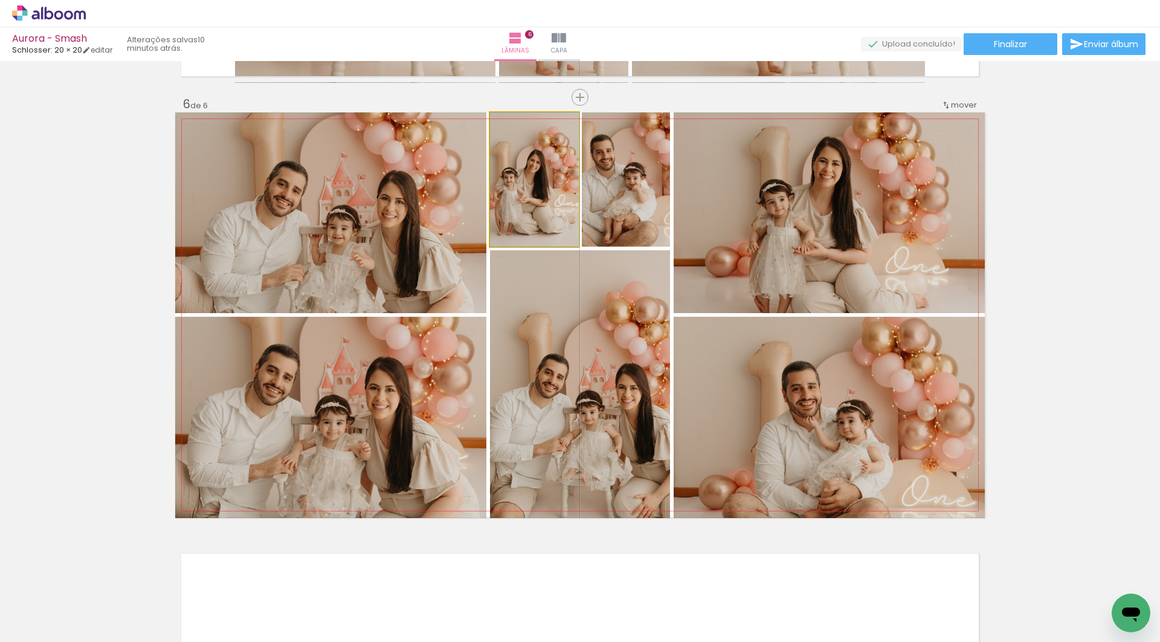
drag, startPoint x: 523, startPoint y: 187, endPoint x: 540, endPoint y: 187, distance: 16.9
click at [540, 187] on div at bounding box center [534, 179] width 89 height 134
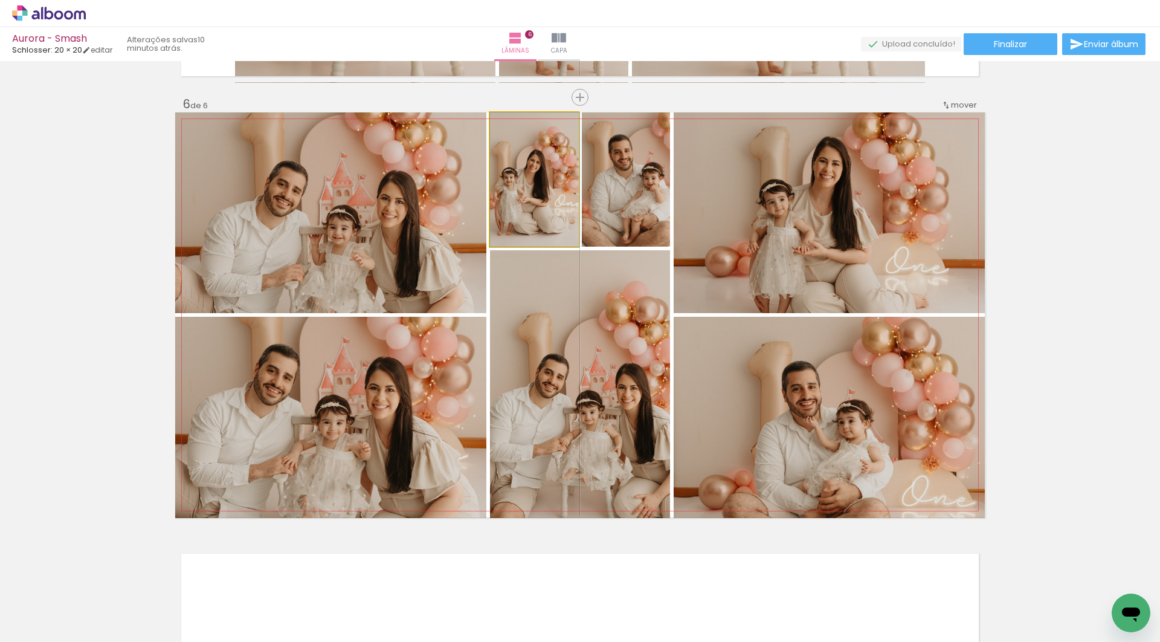
drag, startPoint x: 533, startPoint y: 179, endPoint x: 557, endPoint y: 179, distance: 24.2
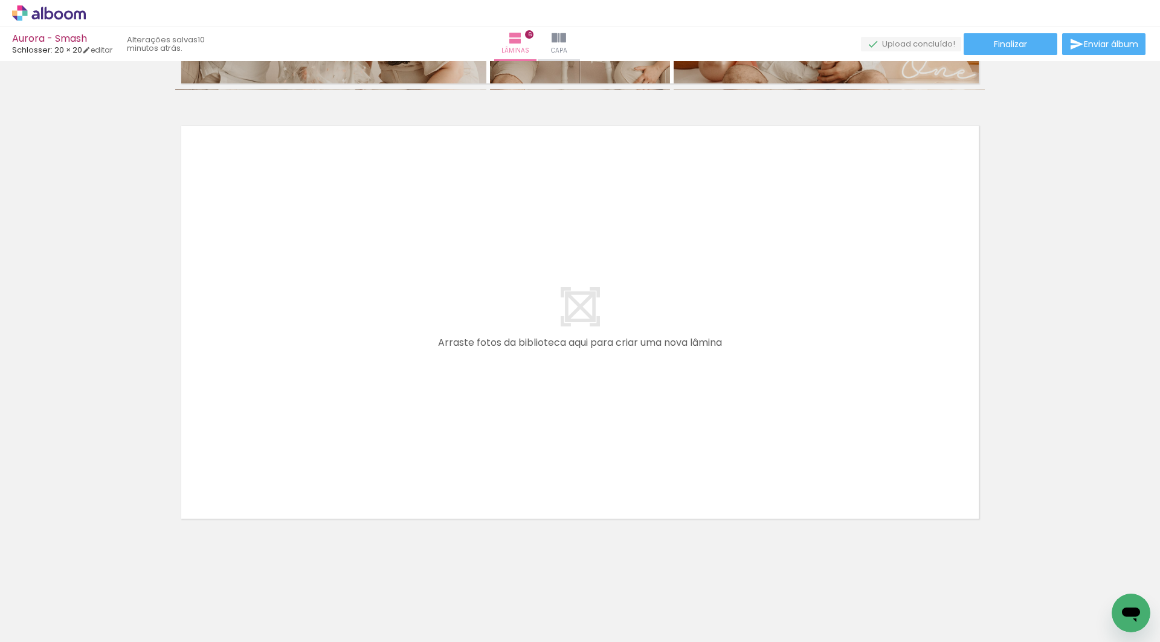
scroll to position [0, 2763]
drag, startPoint x: 551, startPoint y: 615, endPoint x: 594, endPoint y: 578, distance: 57.4
click at [551, 410] on quentale-workspace at bounding box center [580, 321] width 1160 height 642
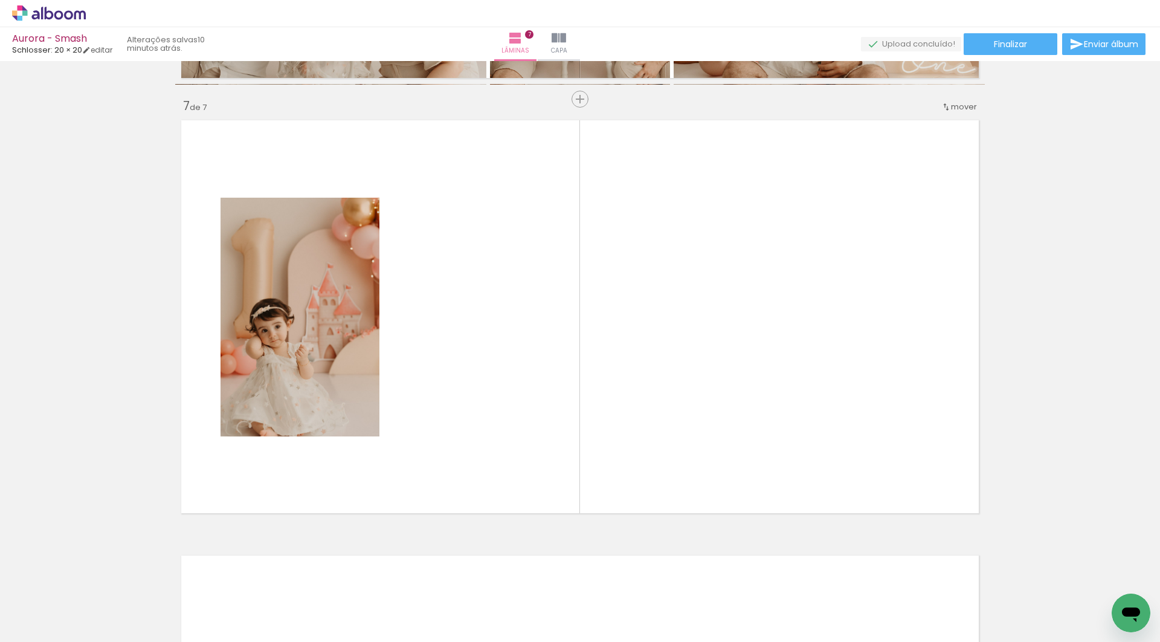
scroll to position [2594, 0]
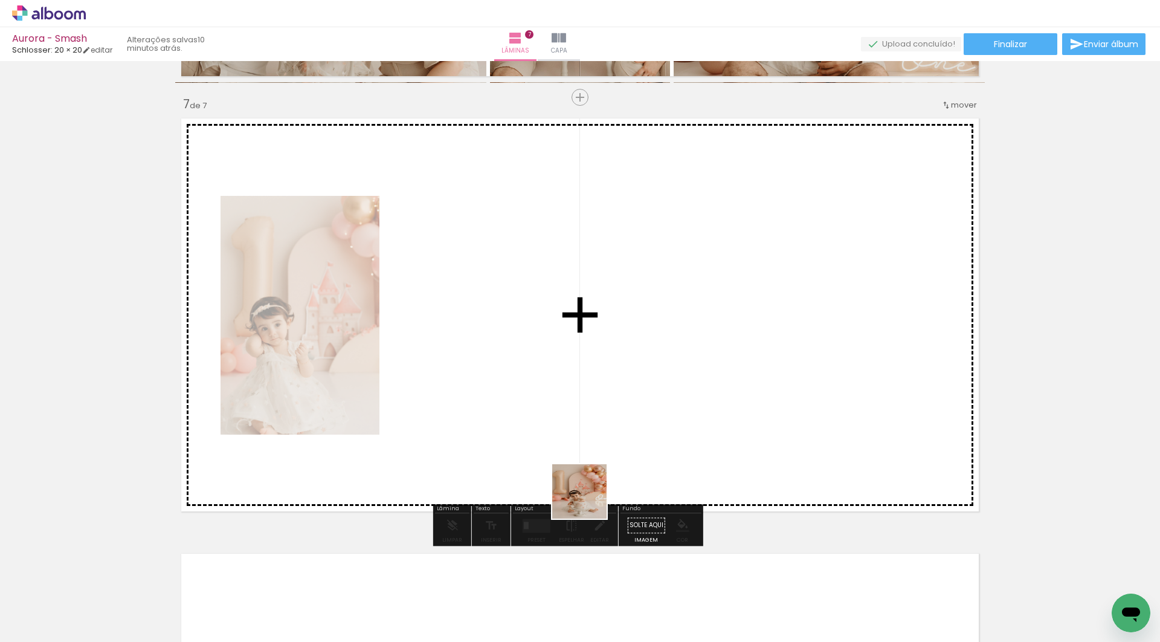
drag, startPoint x: 617, startPoint y: 610, endPoint x: 580, endPoint y: 470, distance: 144.9
click at [566, 448] on quentale-workspace at bounding box center [580, 321] width 1160 height 642
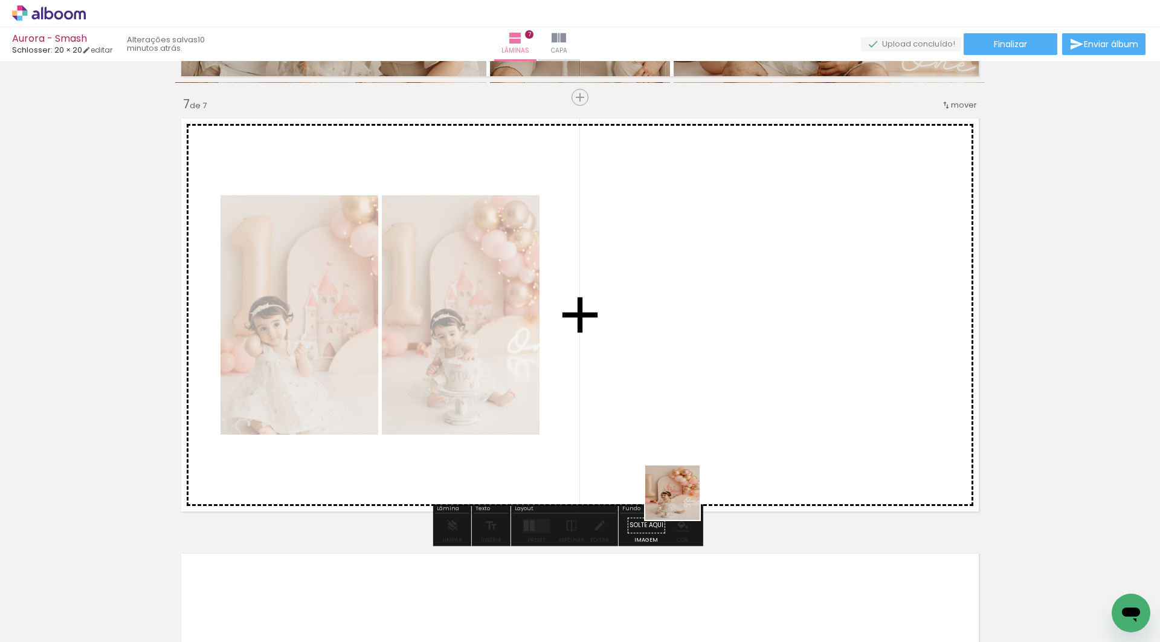
drag, startPoint x: 681, startPoint y: 619, endPoint x: 681, endPoint y: 440, distance: 178.8
click at [681, 440] on quentale-workspace at bounding box center [580, 321] width 1160 height 642
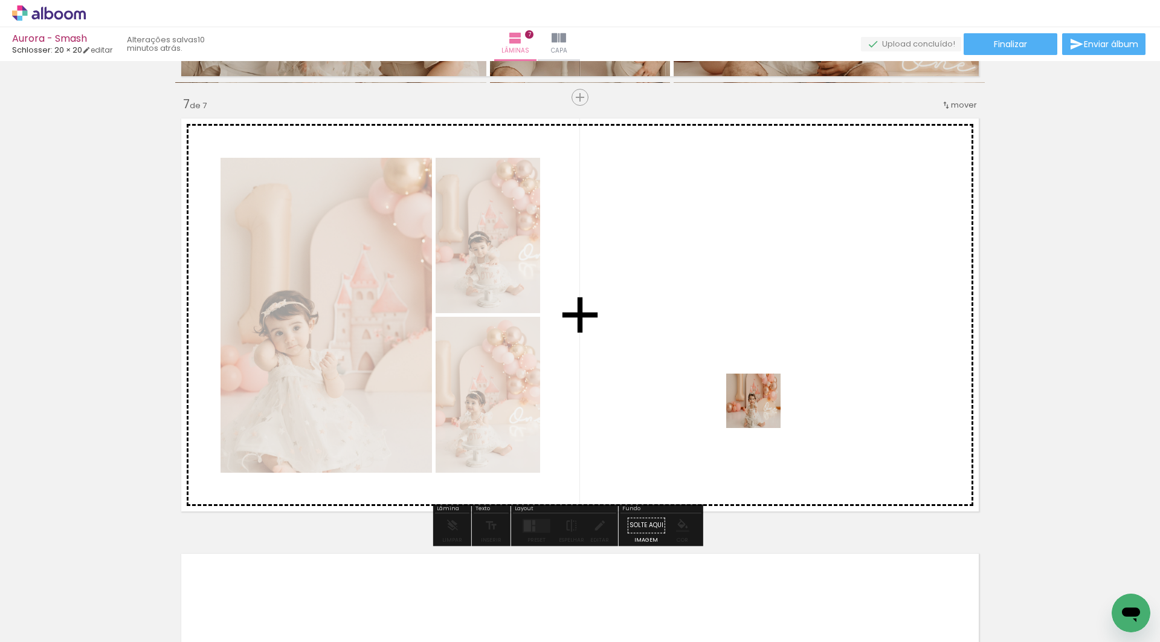
drag, startPoint x: 762, startPoint y: 607, endPoint x: 762, endPoint y: 402, distance: 204.2
click at [762, 402] on quentale-workspace at bounding box center [580, 321] width 1160 height 642
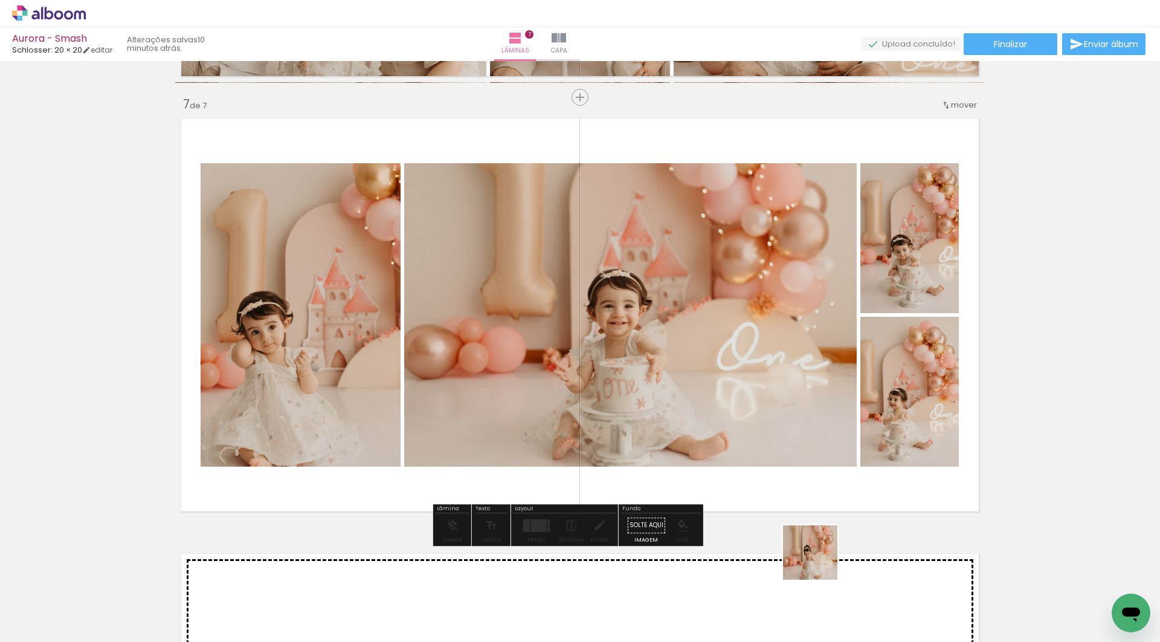
drag, startPoint x: 819, startPoint y: 614, endPoint x: 819, endPoint y: 431, distance: 182.4
click at [819, 431] on quentale-workspace at bounding box center [580, 321] width 1160 height 642
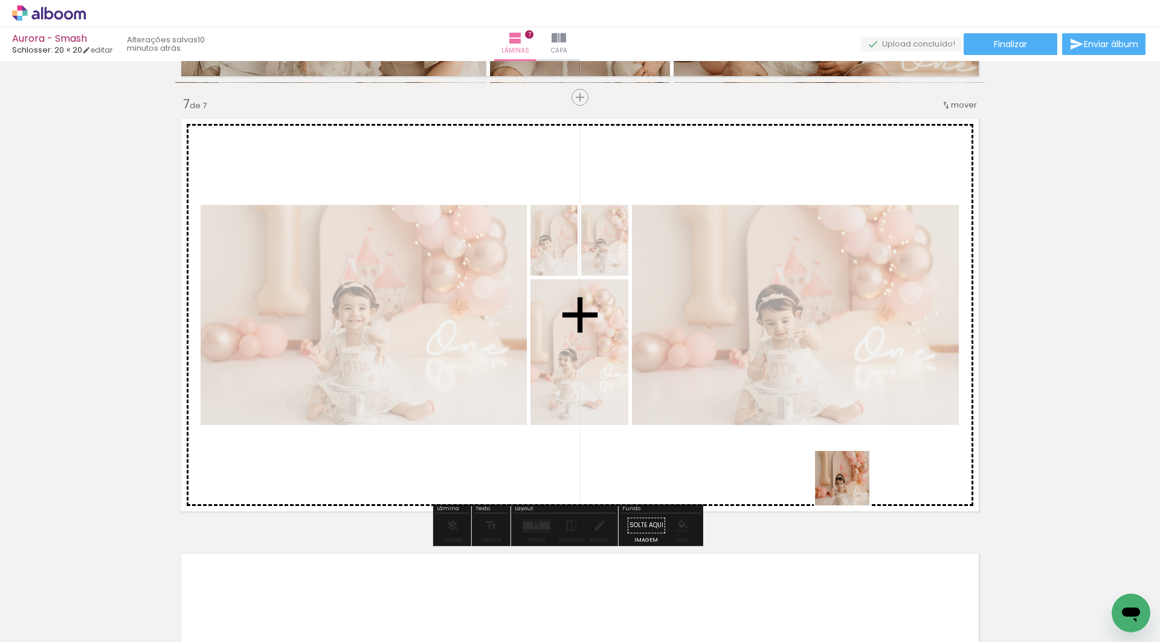
drag, startPoint x: 882, startPoint y: 619, endPoint x: 851, endPoint y: 486, distance: 136.6
click at [851, 486] on quentale-workspace at bounding box center [580, 321] width 1160 height 642
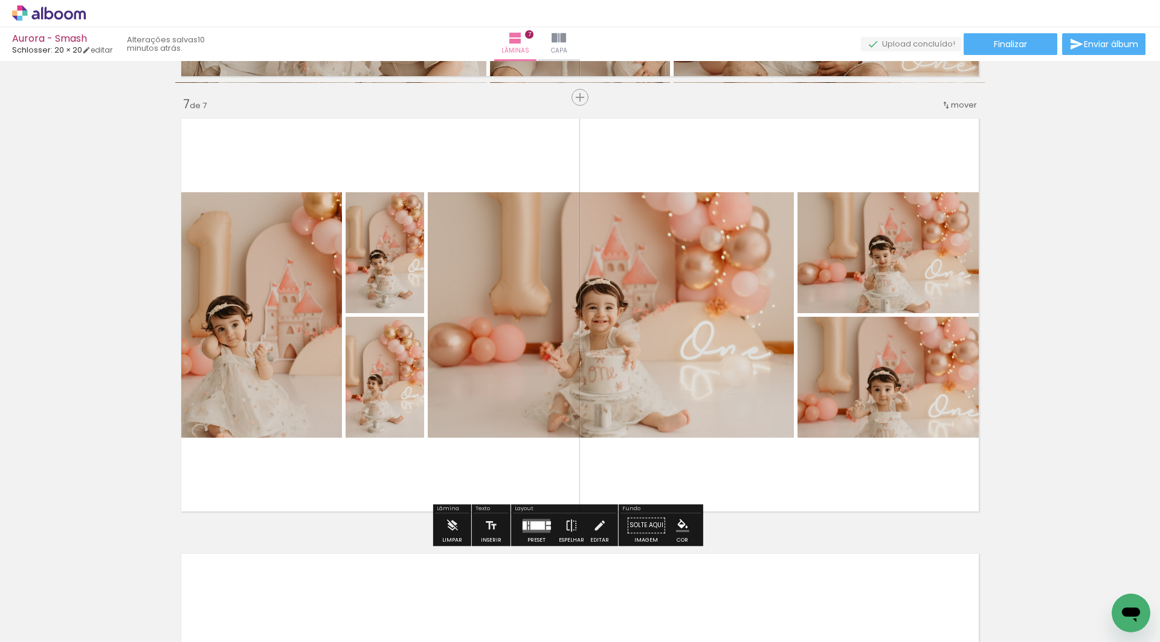
scroll to position [0, 3147]
click at [528, 535] on paper-button "Preset" at bounding box center [536, 528] width 39 height 31
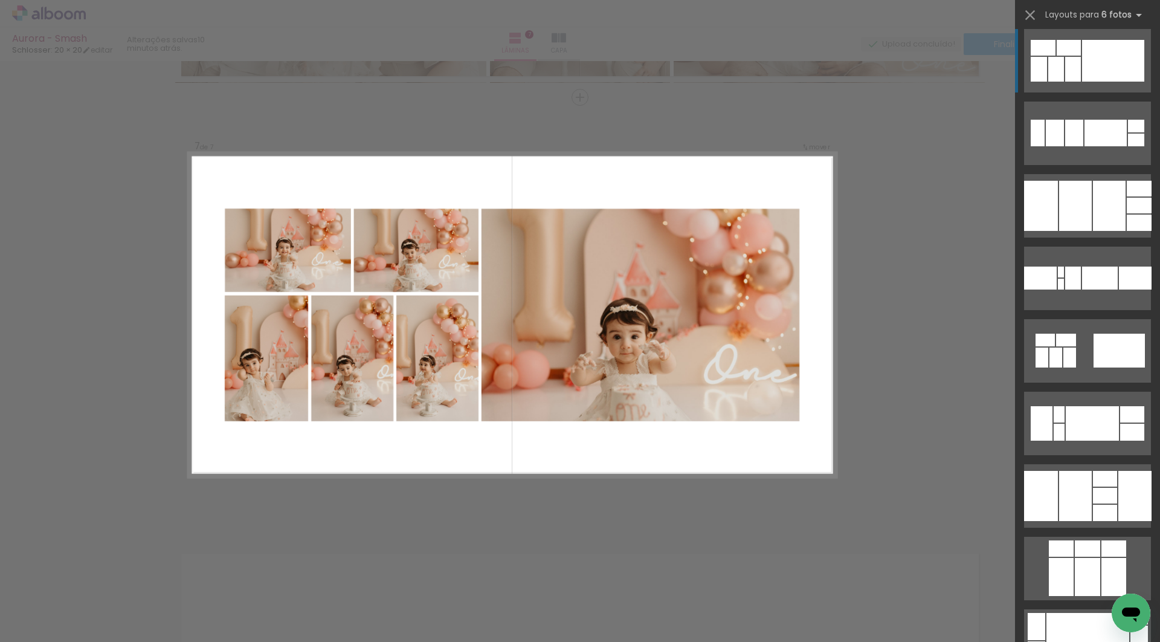
scroll to position [2259, 0]
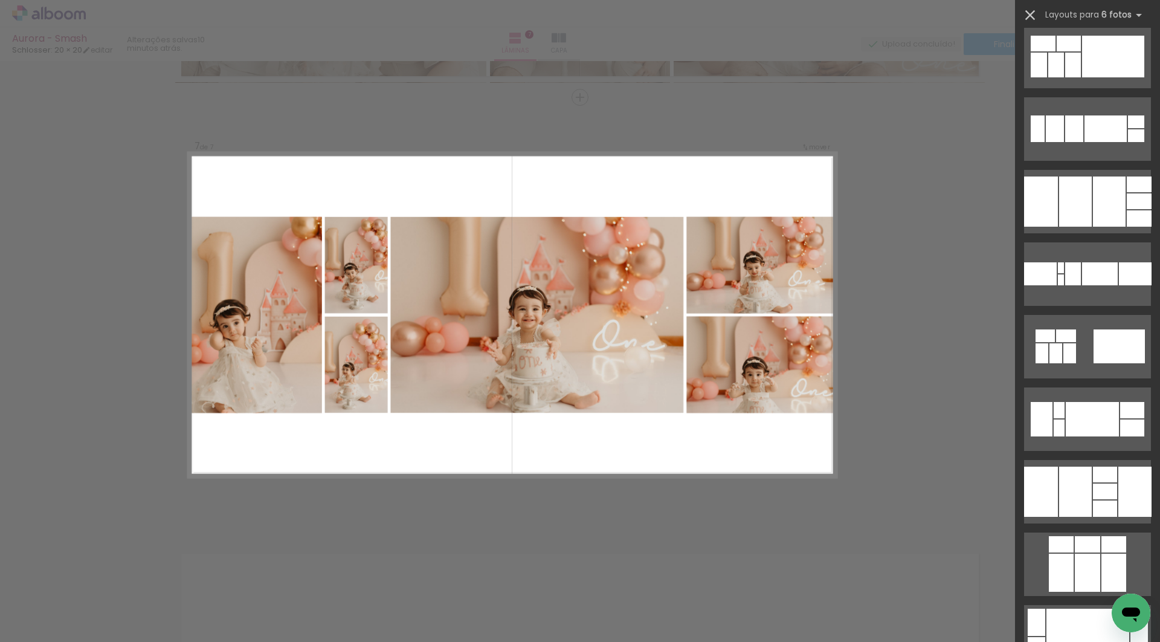
click at [1033, 14] on iron-icon at bounding box center [1030, 15] width 17 height 17
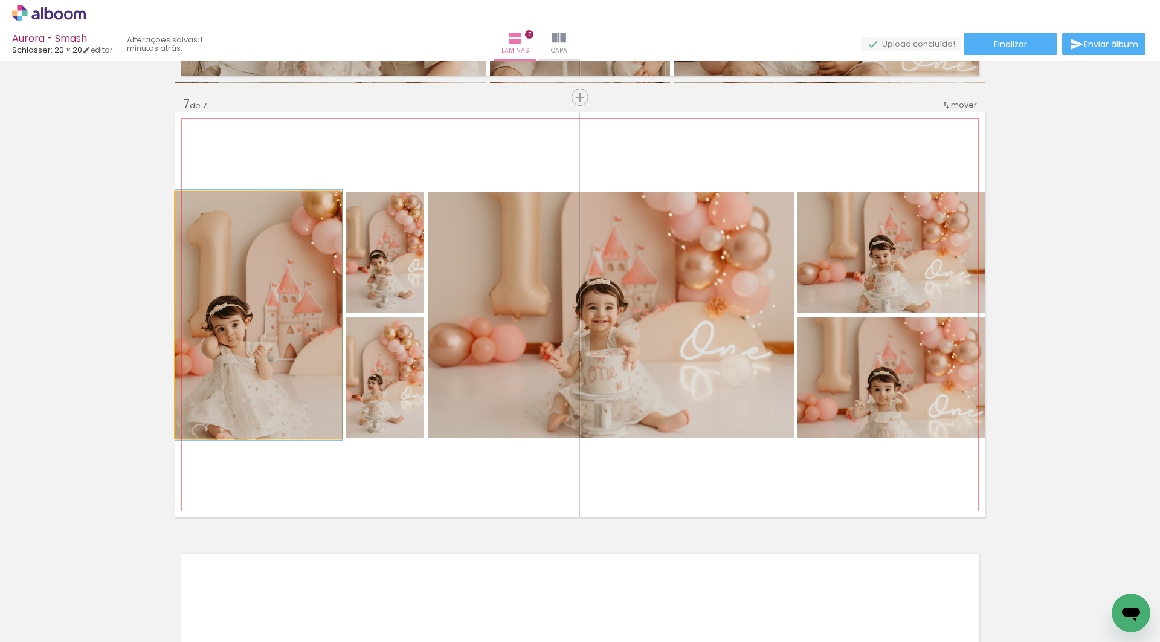
drag, startPoint x: 284, startPoint y: 361, endPoint x: 165, endPoint y: 361, distance: 119.0
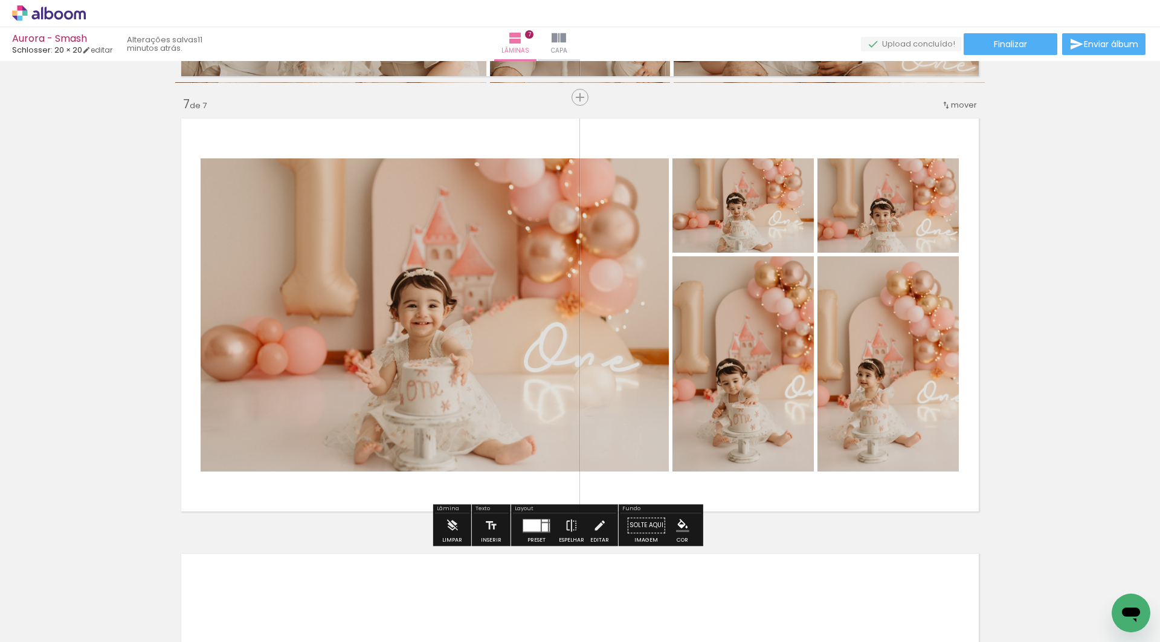
click at [541, 527] on div at bounding box center [532, 525] width 18 height 12
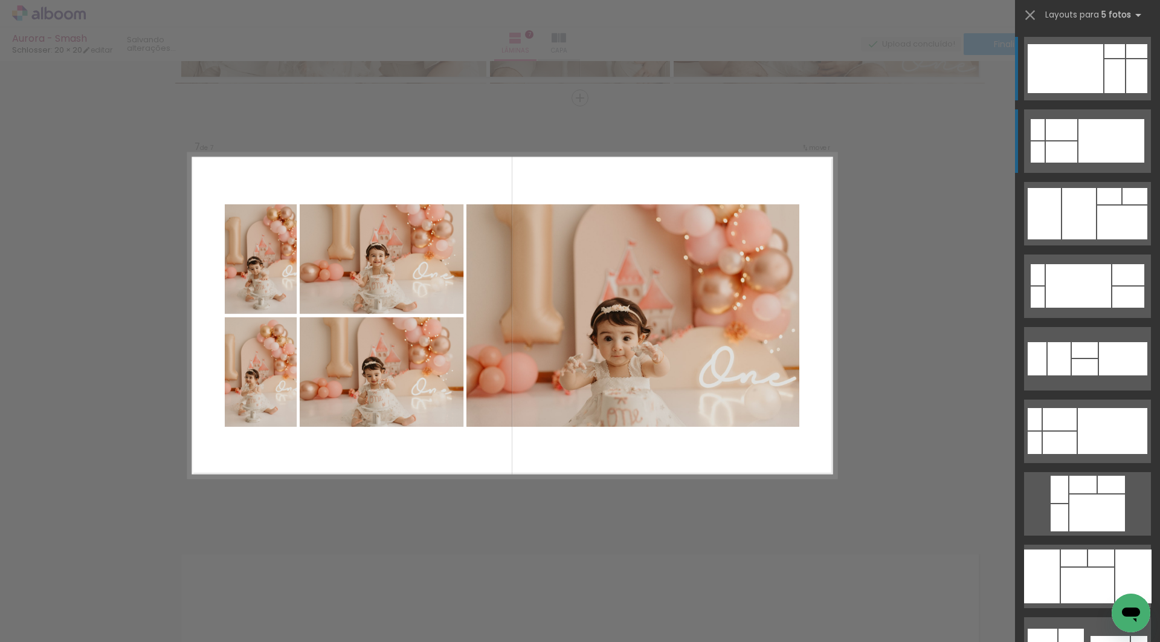
scroll to position [2594, 0]
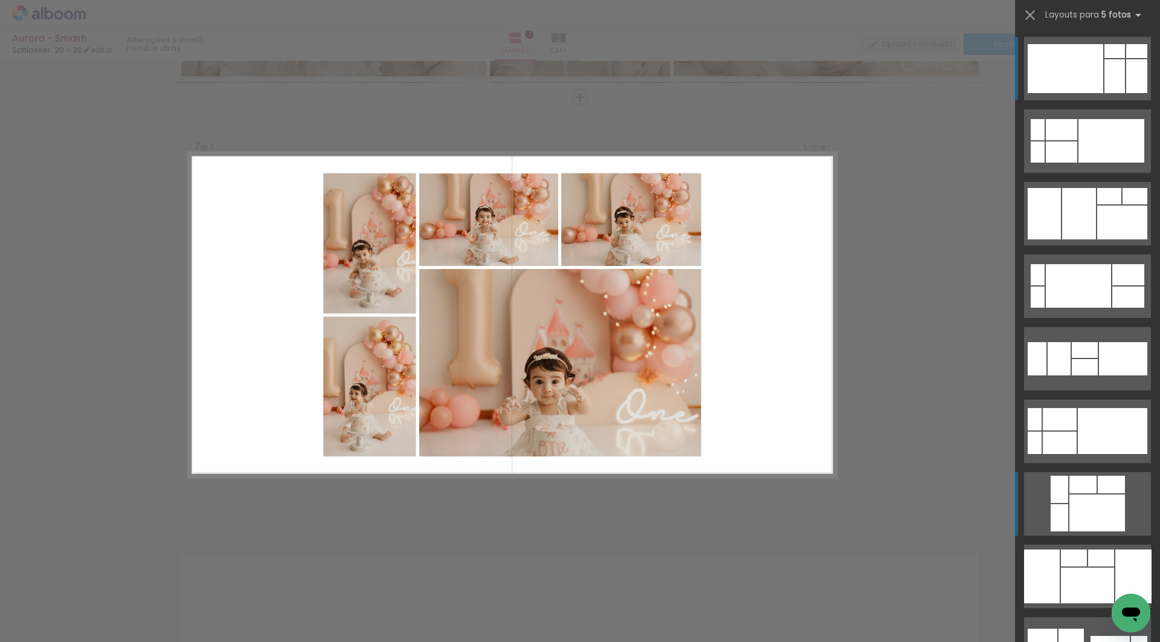
click at [1122, 508] on div at bounding box center [1097, 512] width 56 height 37
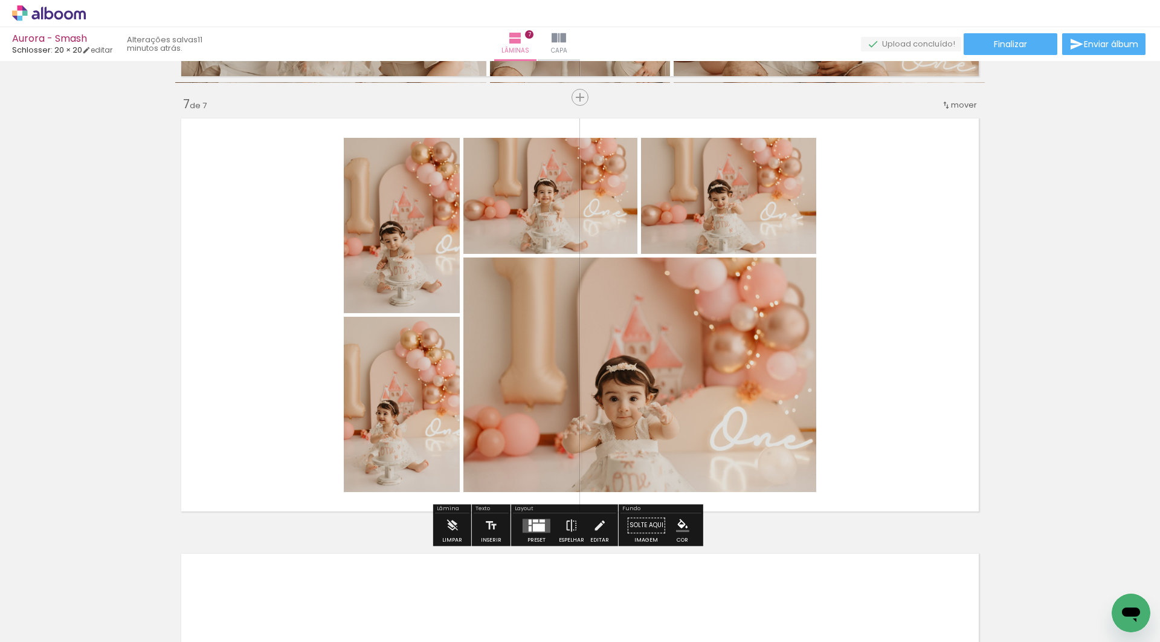
click at [545, 543] on div "Preset" at bounding box center [536, 539] width 18 height 5
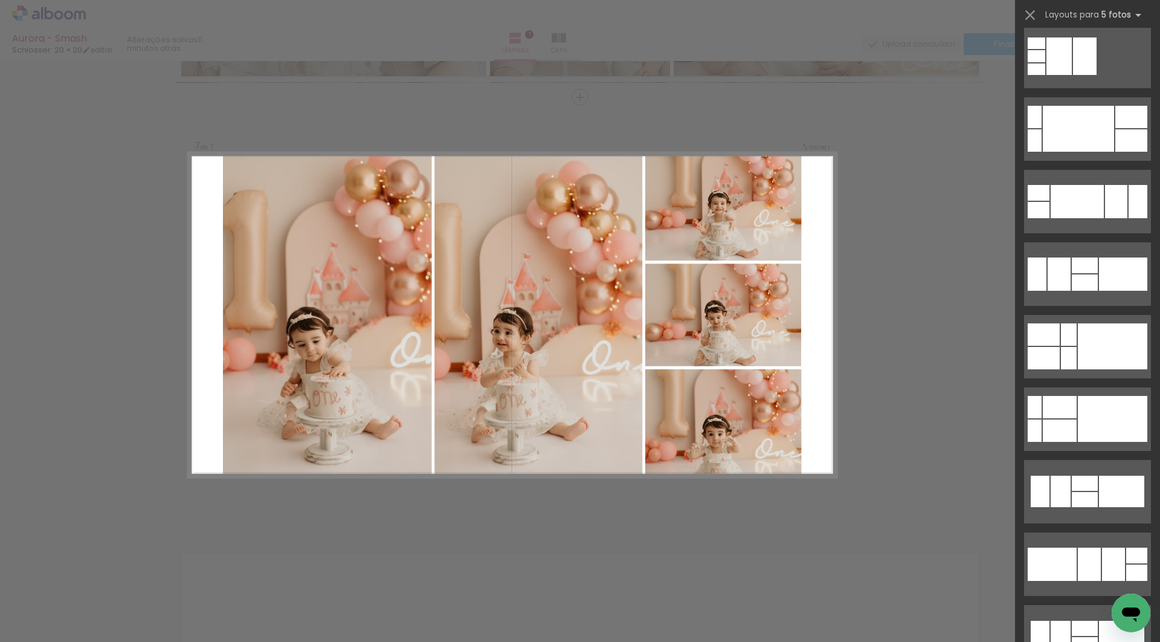
scroll to position [1217, 0]
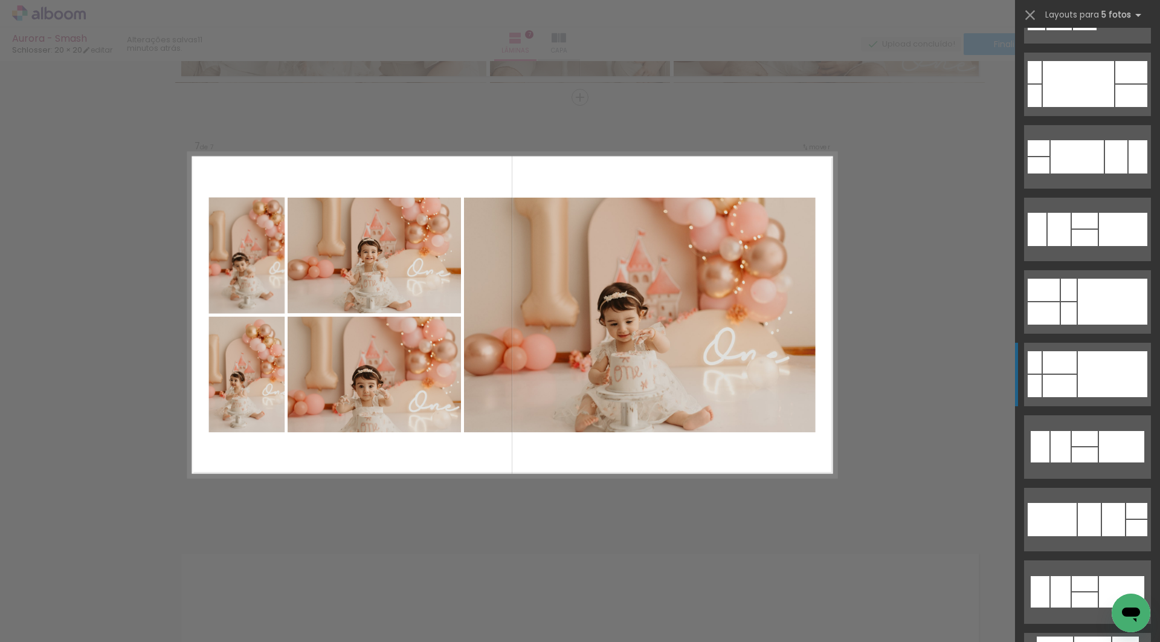
click at [1084, 354] on div at bounding box center [1112, 374] width 69 height 46
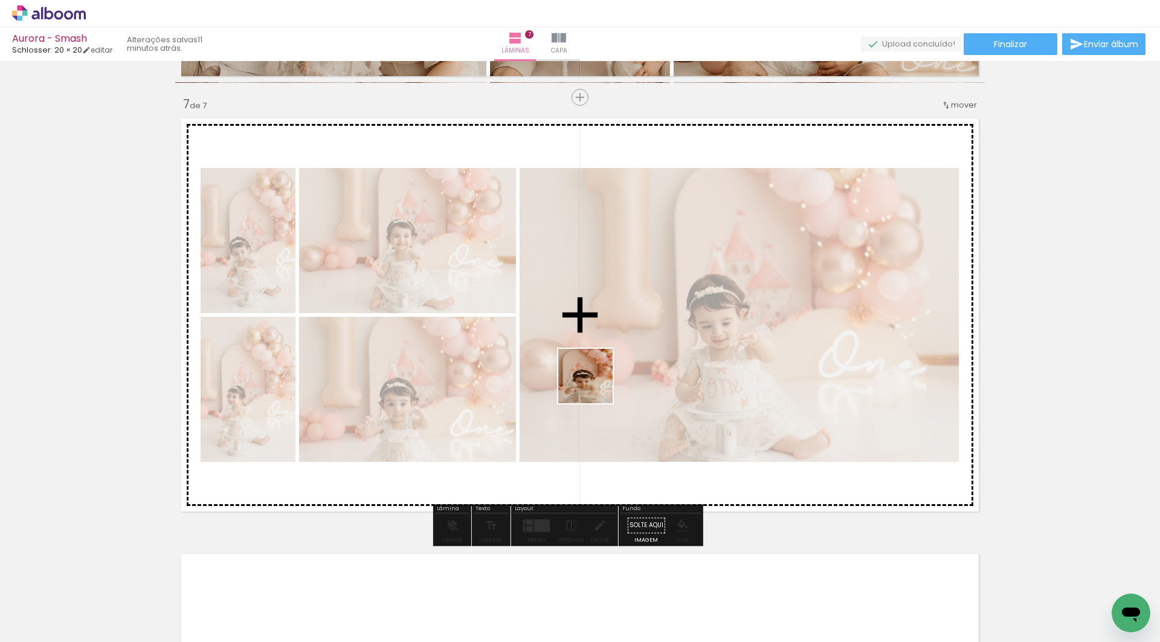
drag, startPoint x: 571, startPoint y: 612, endPoint x: 653, endPoint y: 576, distance: 89.8
click at [603, 354] on quentale-workspace at bounding box center [580, 321] width 1160 height 642
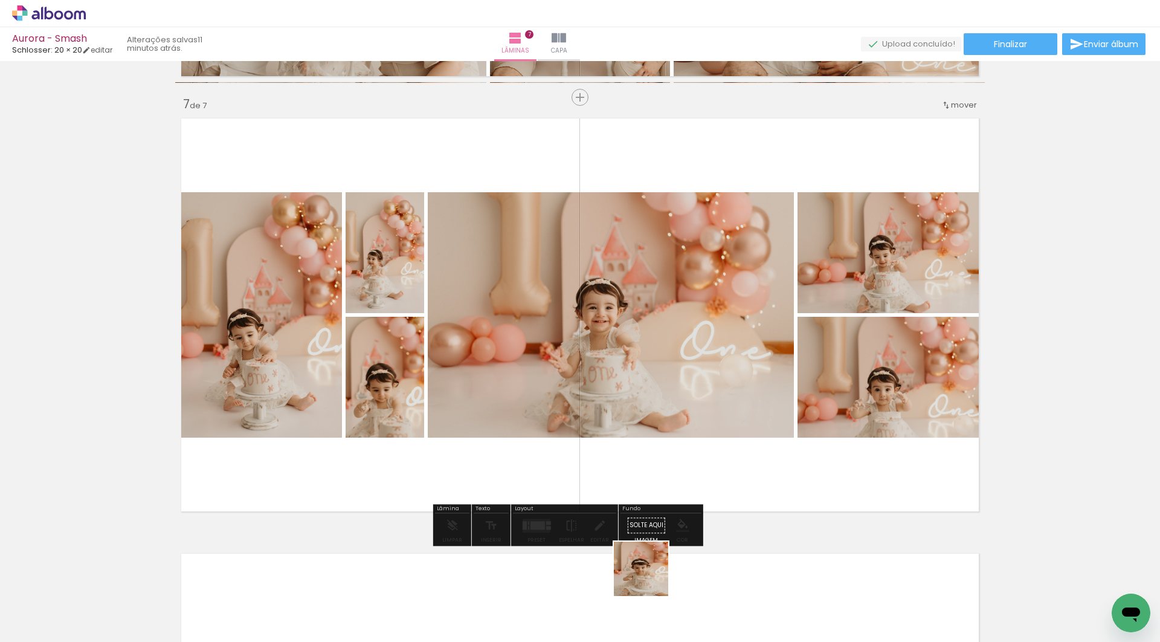
drag, startPoint x: 650, startPoint y: 578, endPoint x: 650, endPoint y: 385, distance: 192.7
click at [650, 385] on quentale-workspace at bounding box center [580, 321] width 1160 height 642
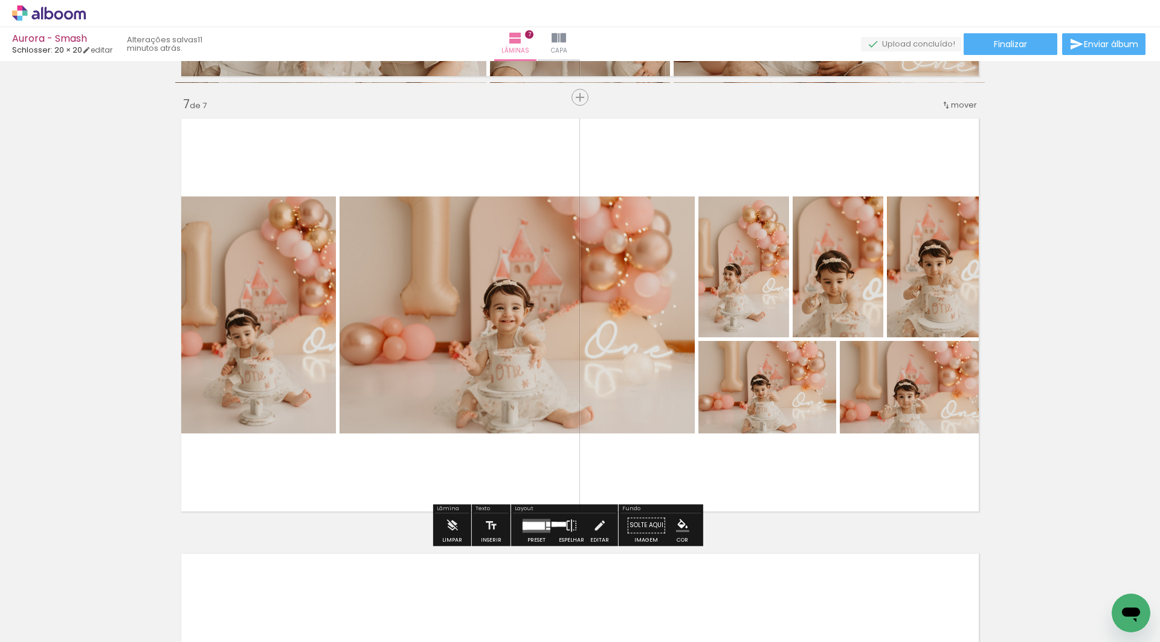
drag, startPoint x: 764, startPoint y: 625, endPoint x: 742, endPoint y: 392, distance: 233.6
click at [742, 392] on quentale-workspace at bounding box center [580, 321] width 1160 height 642
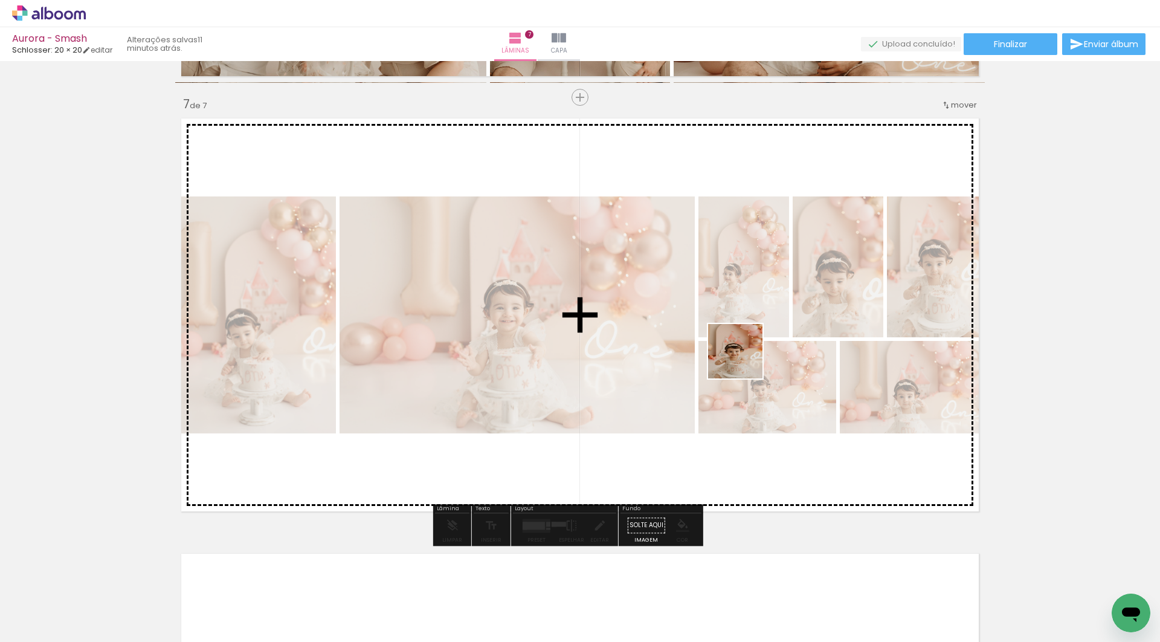
drag, startPoint x: 757, startPoint y: 631, endPoint x: 744, endPoint y: 360, distance: 270.9
click at [744, 360] on quentale-workspace at bounding box center [580, 321] width 1160 height 642
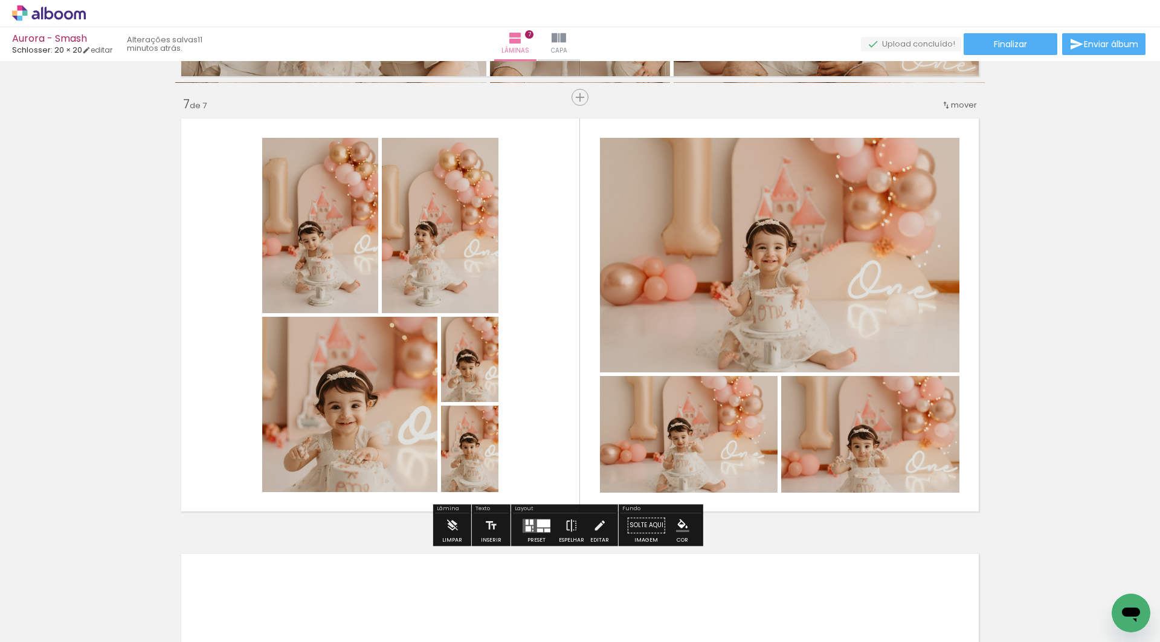
click at [543, 532] on div at bounding box center [540, 530] width 6 height 4
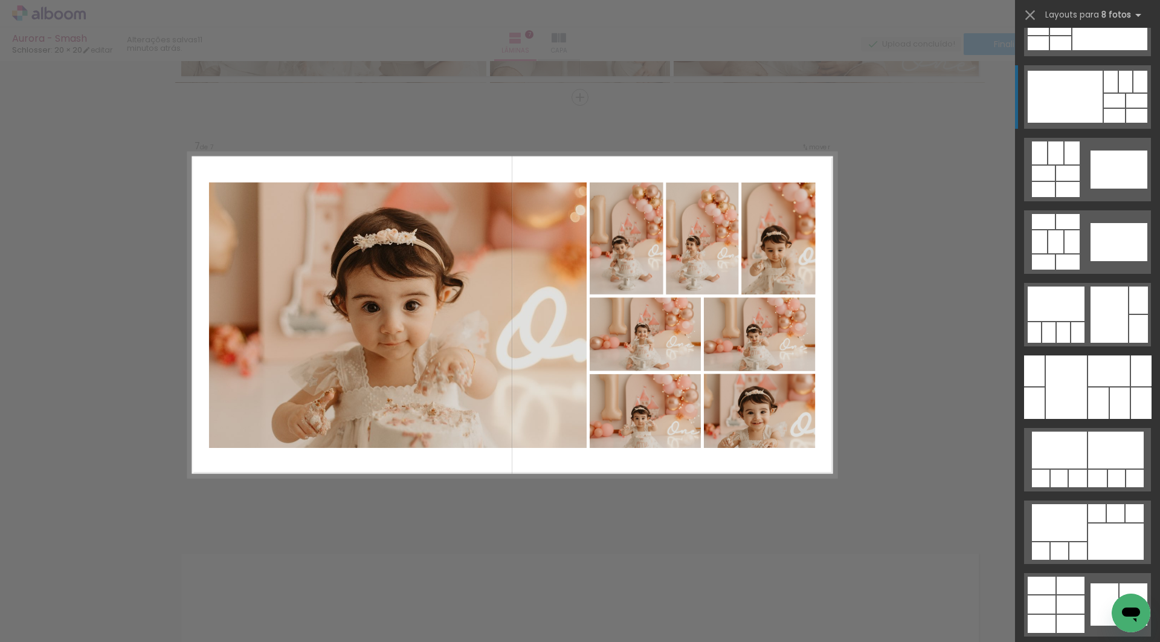
scroll to position [1937, 0]
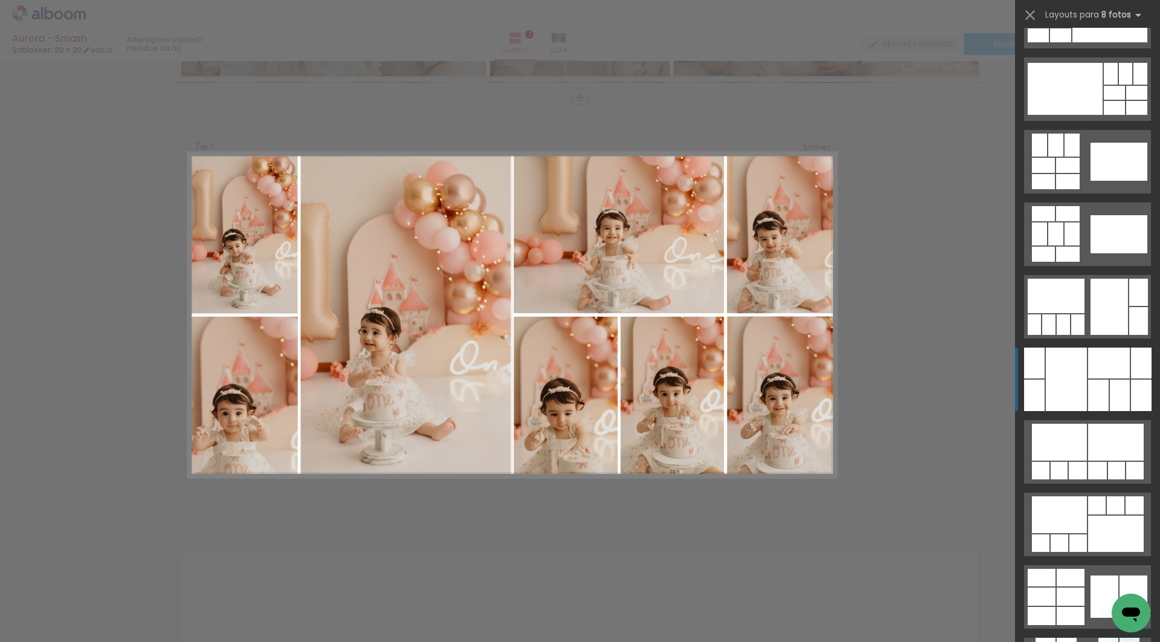
click at [1088, 385] on div at bounding box center [1098, 394] width 21 height 31
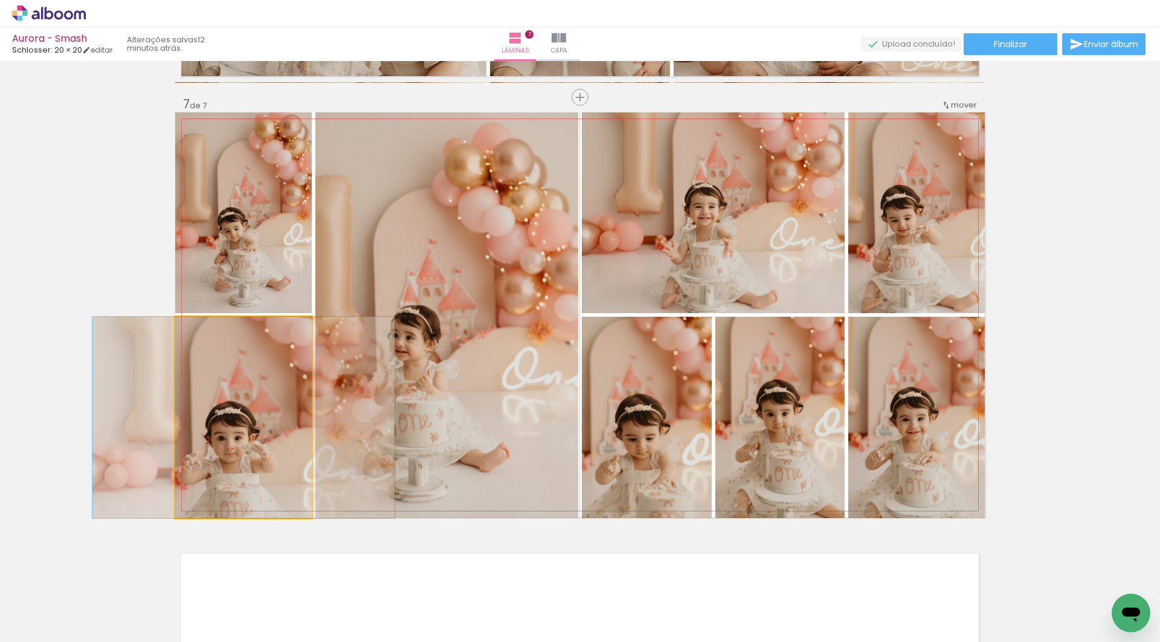
click at [220, 443] on quentale-photo at bounding box center [243, 417] width 137 height 201
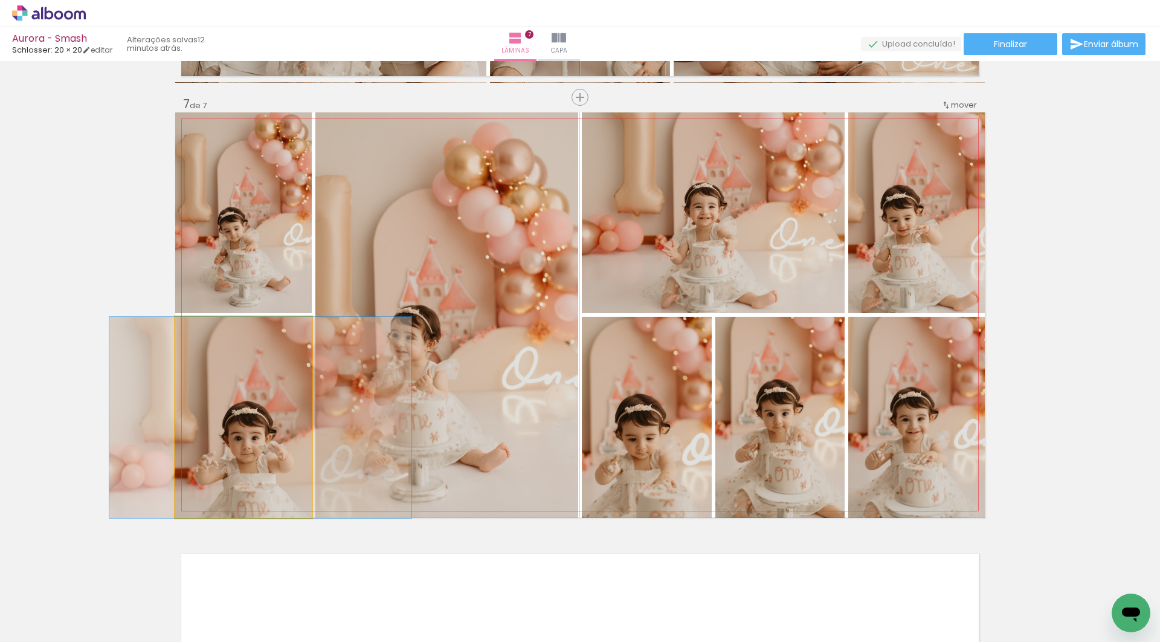
drag, startPoint x: 242, startPoint y: 441, endPoint x: 260, endPoint y: 378, distance: 65.4
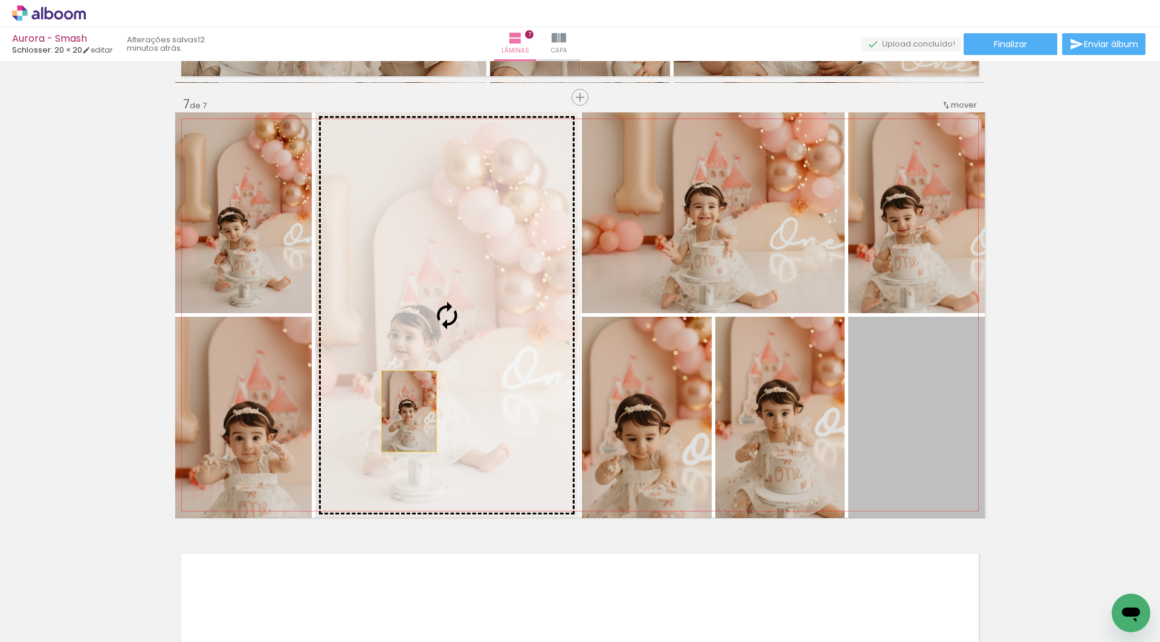
drag, startPoint x: 885, startPoint y: 411, endPoint x: 409, endPoint y: 411, distance: 476.1
click at [0, 0] on slot at bounding box center [0, 0] width 0 height 0
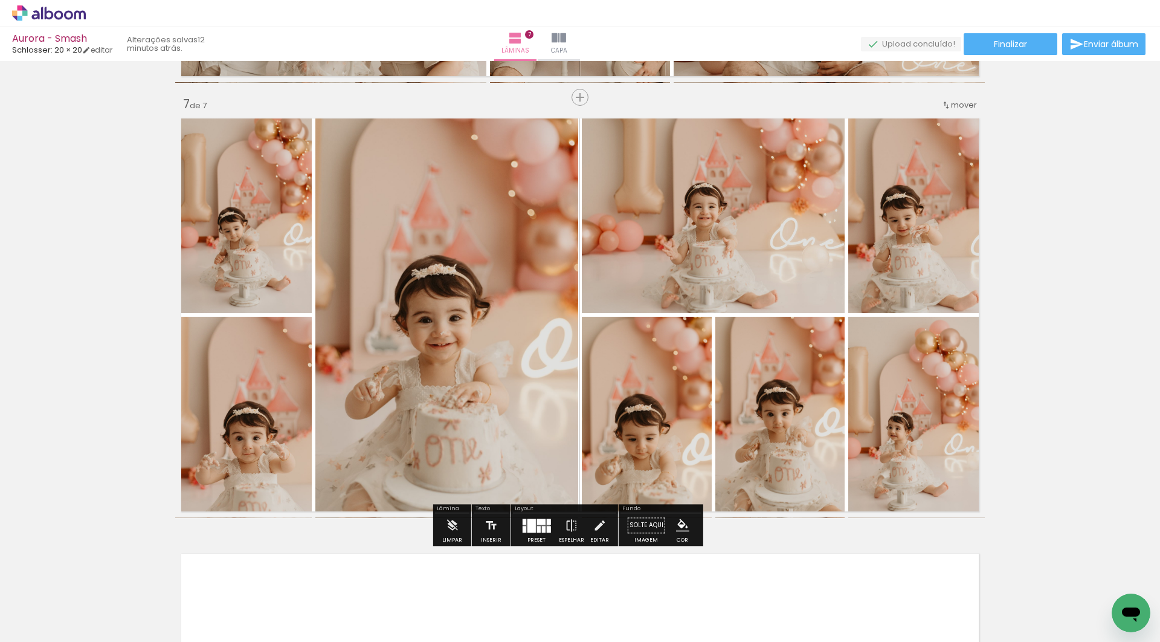
scroll to position [0, 3376]
drag, startPoint x: 675, startPoint y: 614, endPoint x: 767, endPoint y: 422, distance: 213.2
click at [767, 422] on quentale-workspace at bounding box center [580, 321] width 1160 height 642
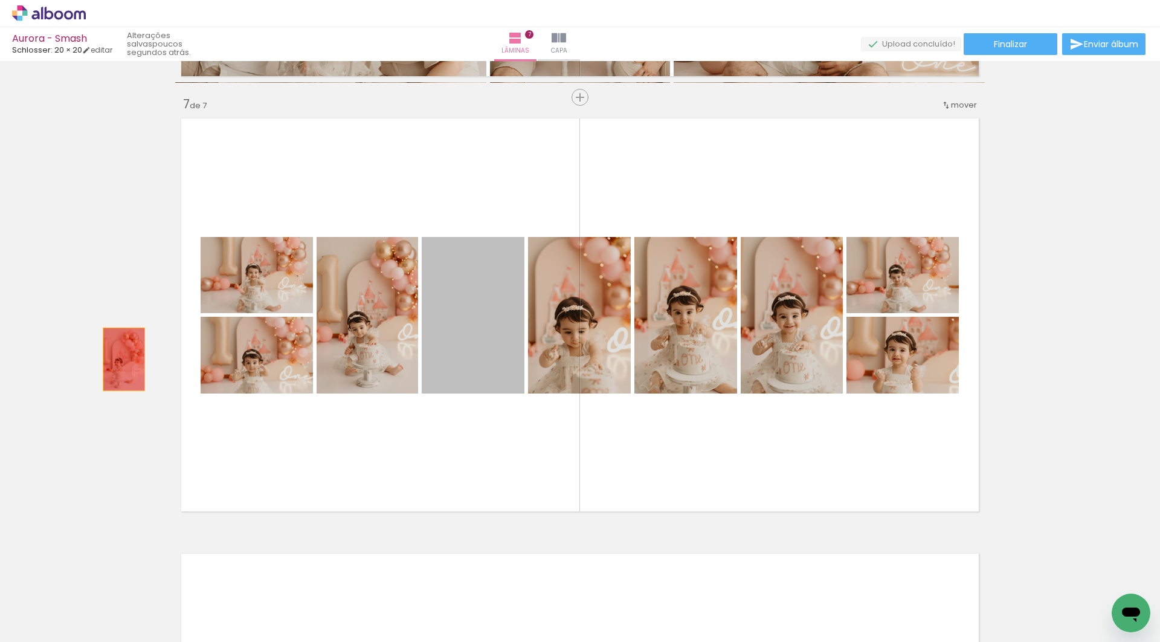
drag, startPoint x: 470, startPoint y: 352, endPoint x: 105, endPoint y: 363, distance: 365.7
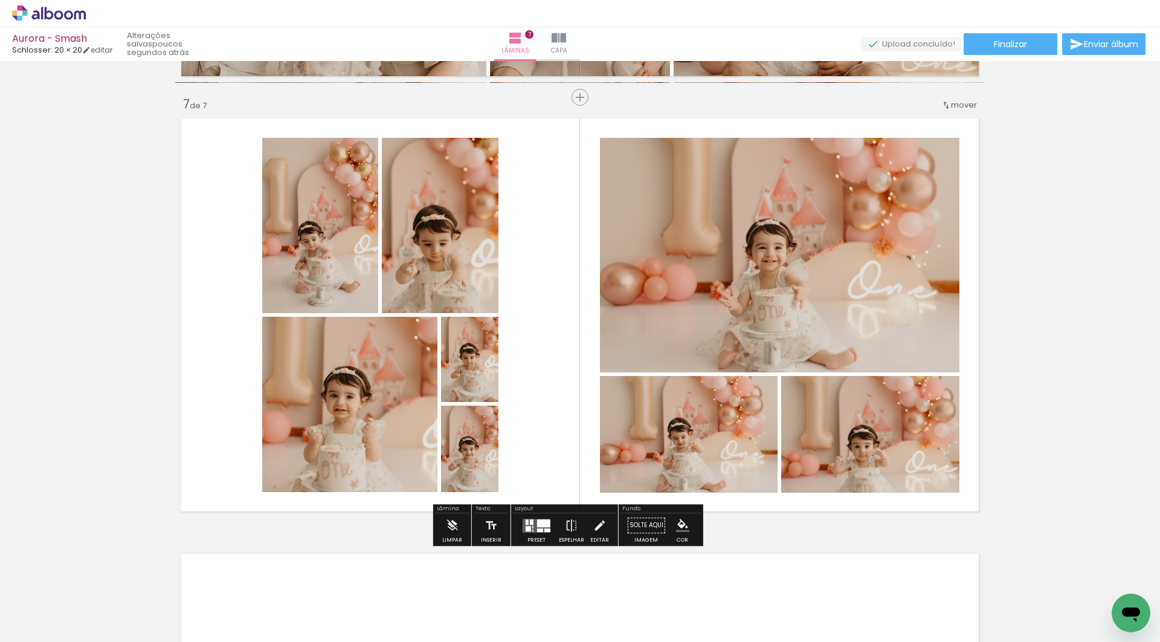
click at [531, 527] on div at bounding box center [528, 528] width 5 height 5
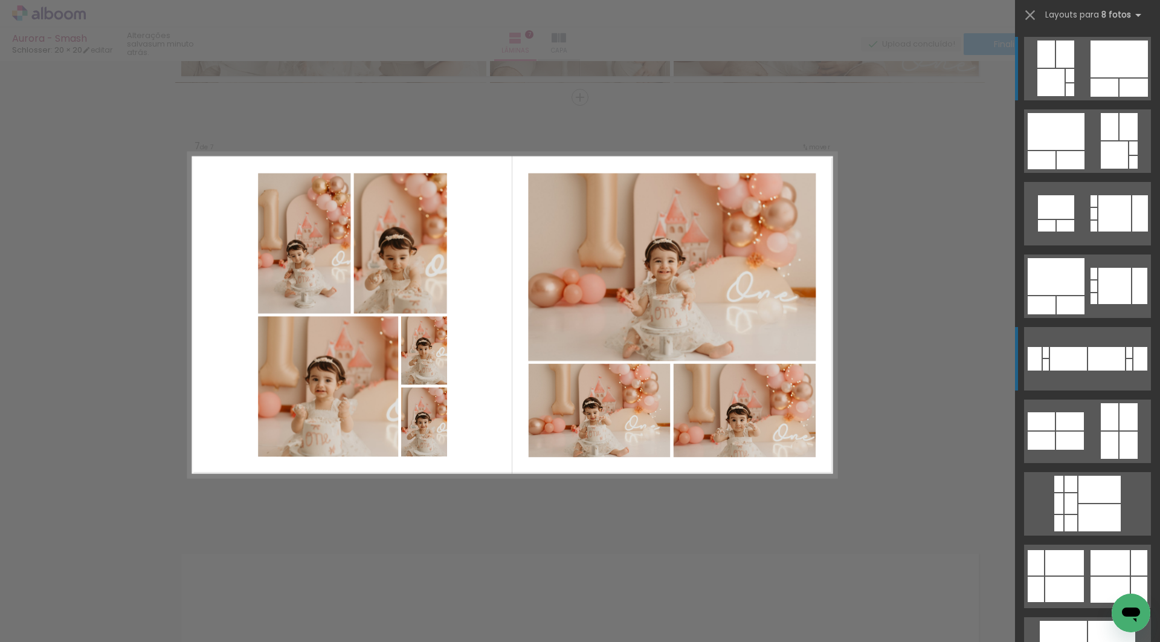
scroll to position [0, 0]
click at [1027, 11] on iron-icon at bounding box center [1030, 15] width 17 height 17
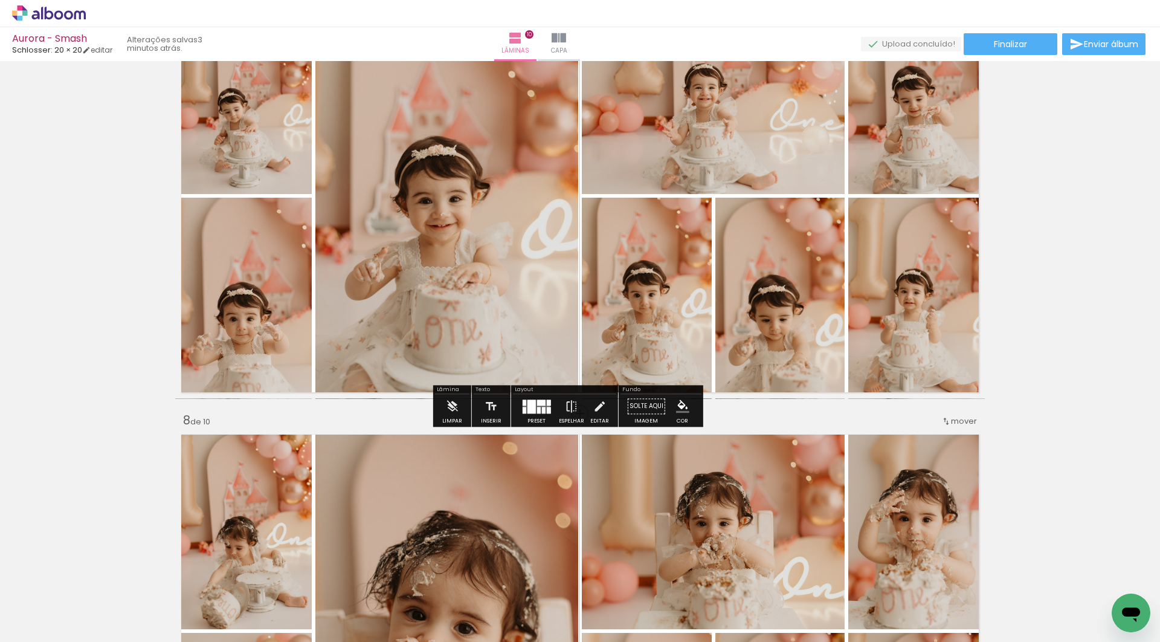
scroll to position [2749, 0]
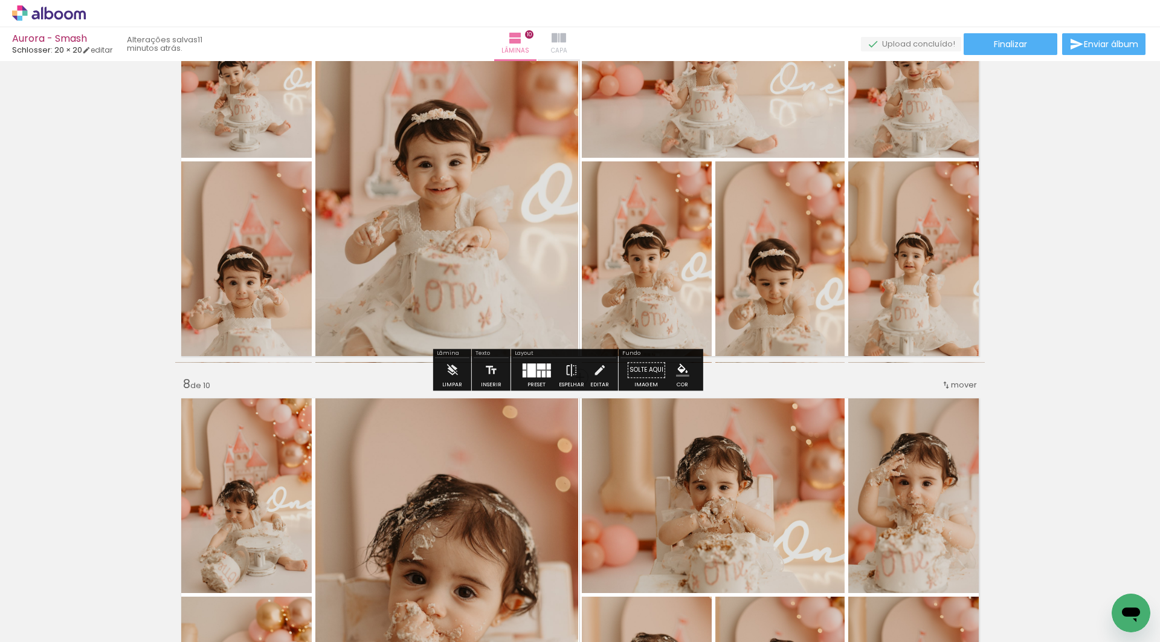
click at [580, 42] on paper-button "Capa" at bounding box center [559, 44] width 42 height 34
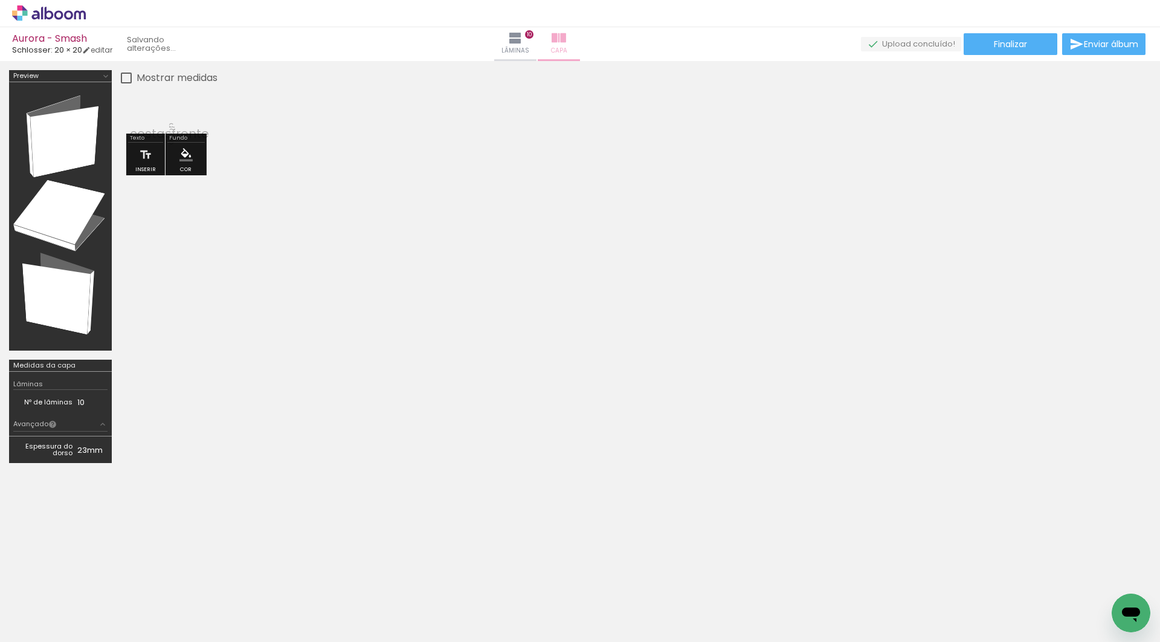
click at [580, 36] on paper-button "Capa" at bounding box center [559, 44] width 42 height 34
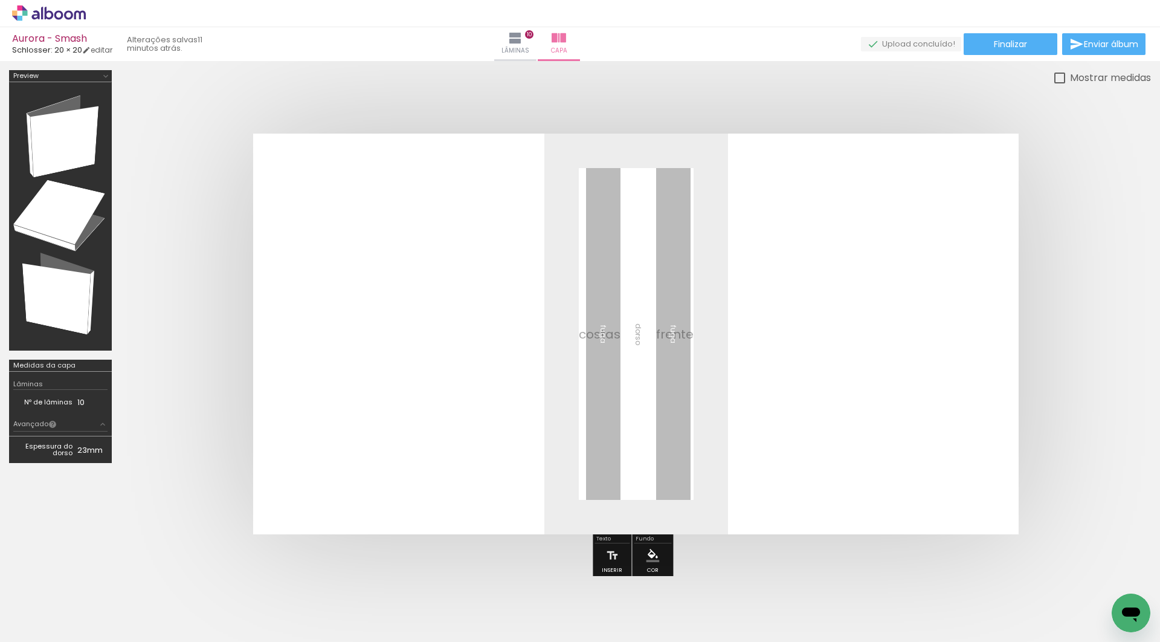
click at [0, 636] on div "Biblioteca 100 fotos Todas as fotos Não utilizadas Adicionar Fotos" at bounding box center [0, 604] width 0 height 76
click at [49, 622] on span "Adicionar Fotos" at bounding box center [43, 625] width 36 height 13
click at [0, 0] on input "file" at bounding box center [0, 0] width 0 height 0
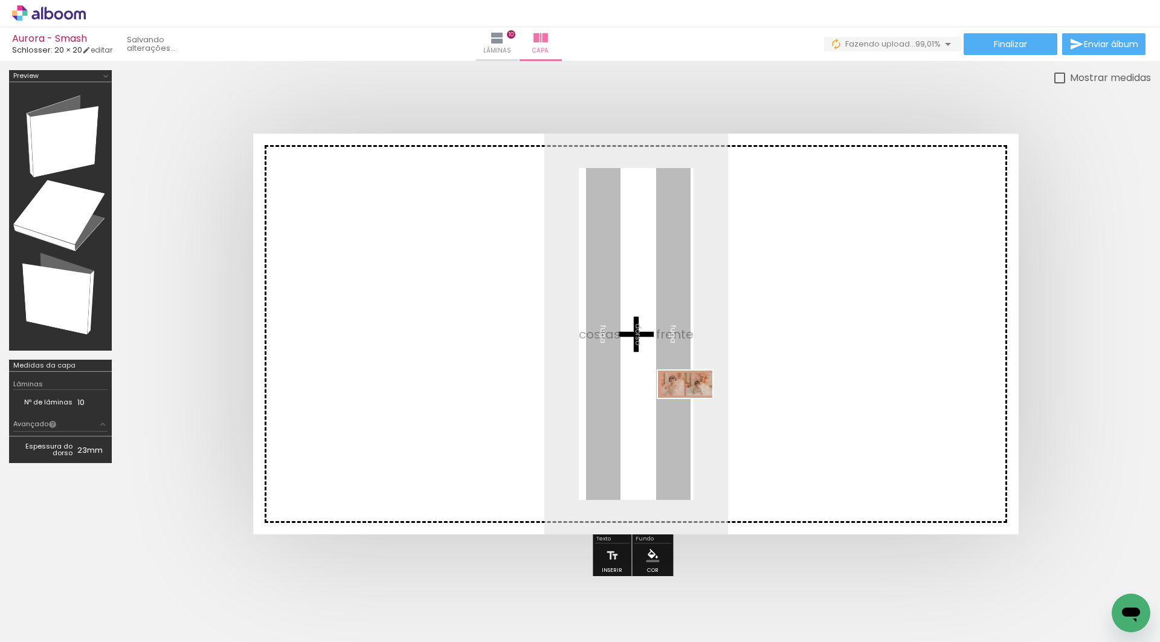
drag, startPoint x: 1112, startPoint y: 602, endPoint x: 694, endPoint y: 407, distance: 460.8
click at [694, 407] on quentale-workspace at bounding box center [580, 321] width 1160 height 642
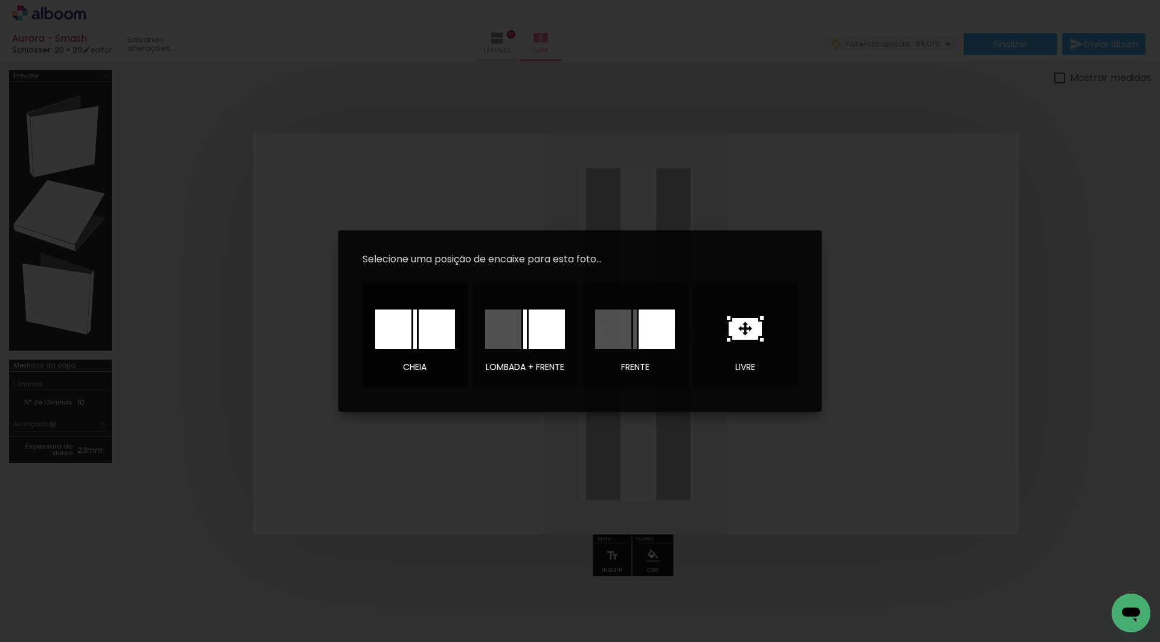
click at [408, 325] on div at bounding box center [393, 328] width 36 height 39
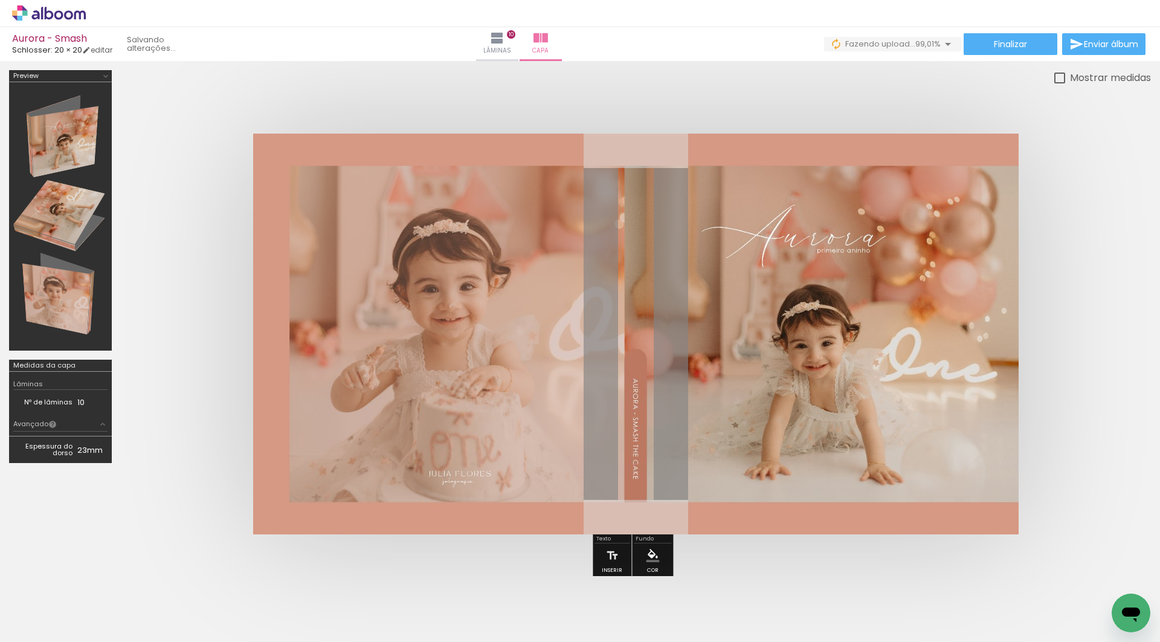
click at [927, 42] on span "99,01%" at bounding box center [927, 43] width 25 height 11
click at [945, 44] on iron-icon at bounding box center [948, 44] width 14 height 14
click at [961, 71] on div "Mostrar medidas" at bounding box center [636, 77] width 1030 height 15
click at [511, 51] on span "Lâminas" at bounding box center [497, 50] width 28 height 11
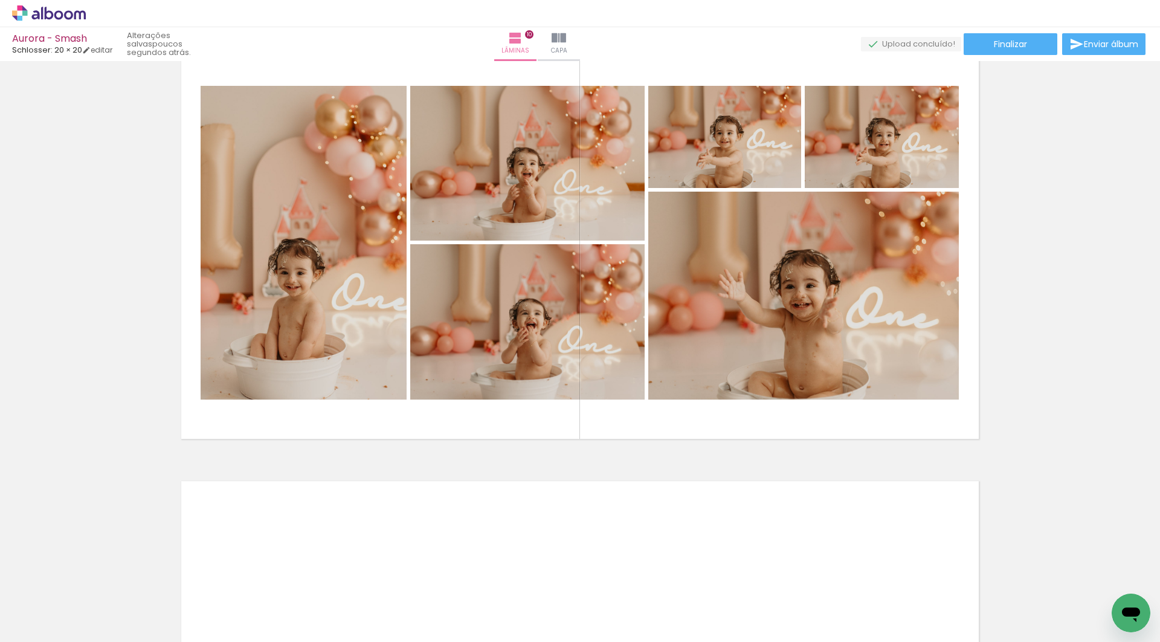
scroll to position [3841, 0]
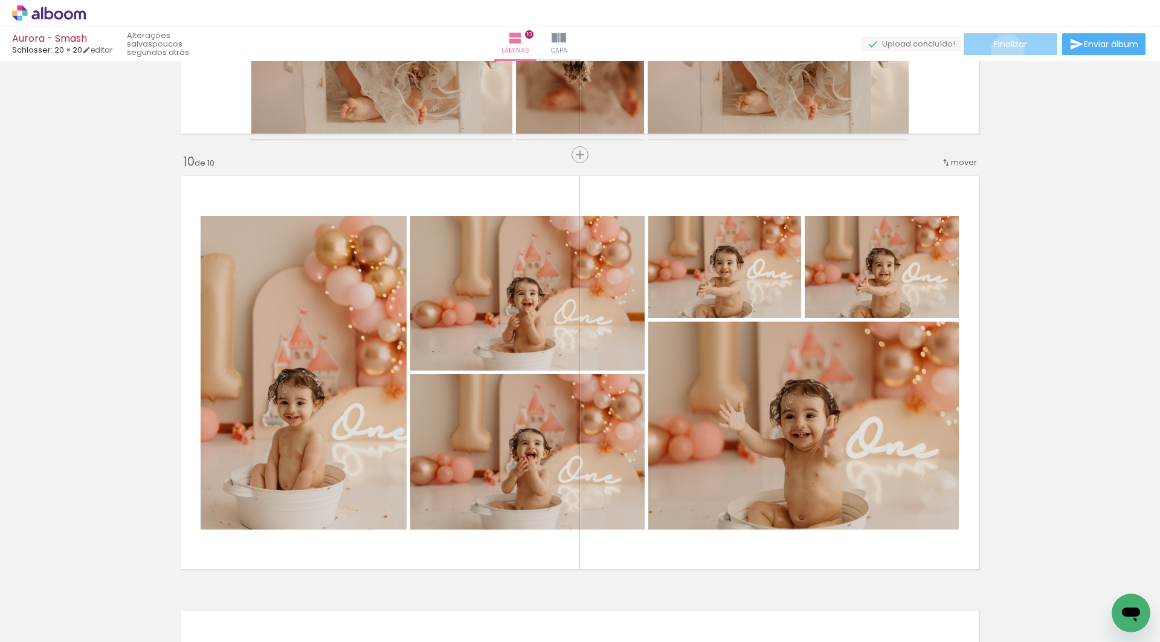
click at [1003, 51] on paper-button "Finalizar" at bounding box center [1011, 44] width 94 height 22
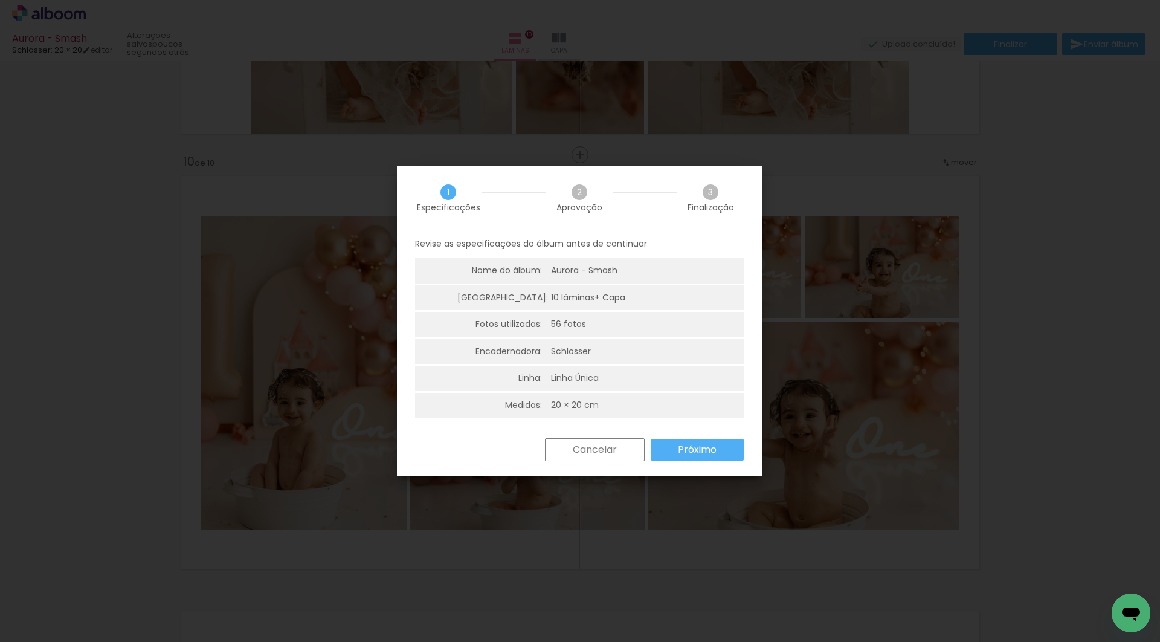
click at [0, 0] on slot "Próximo" at bounding box center [0, 0] width 0 height 0
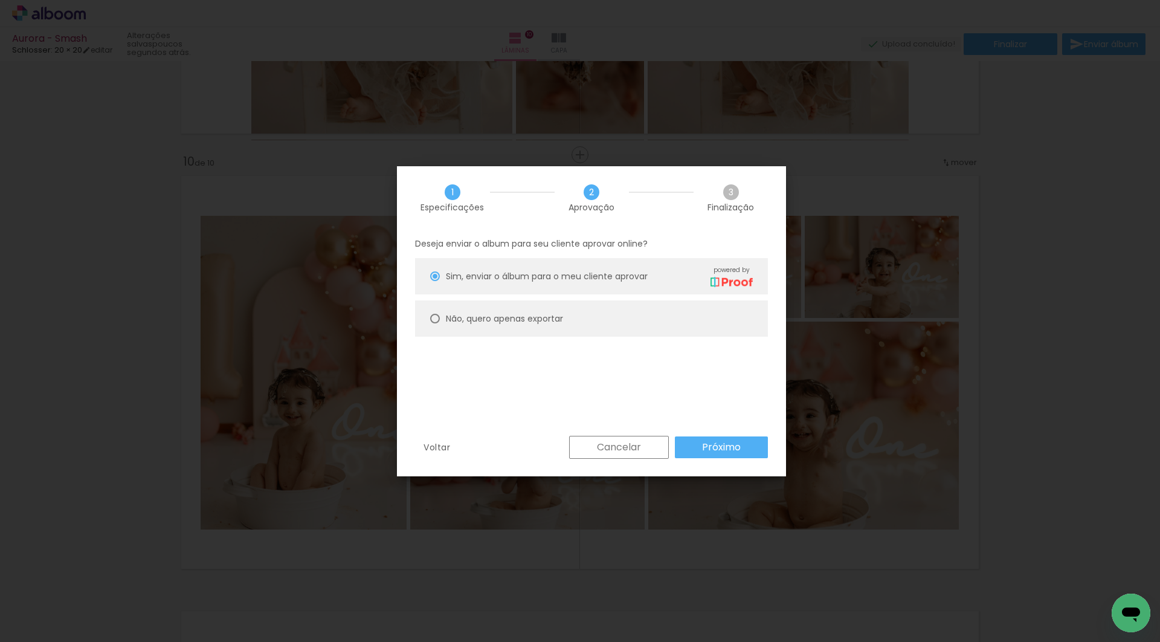
click at [665, 327] on paper-radio-button "Não, quero apenas exportar" at bounding box center [591, 318] width 353 height 36
type paper-radio-button "on"
click at [0, 0] on slot "Próximo" at bounding box center [0, 0] width 0 height 0
type input "Alta, 300 DPI"
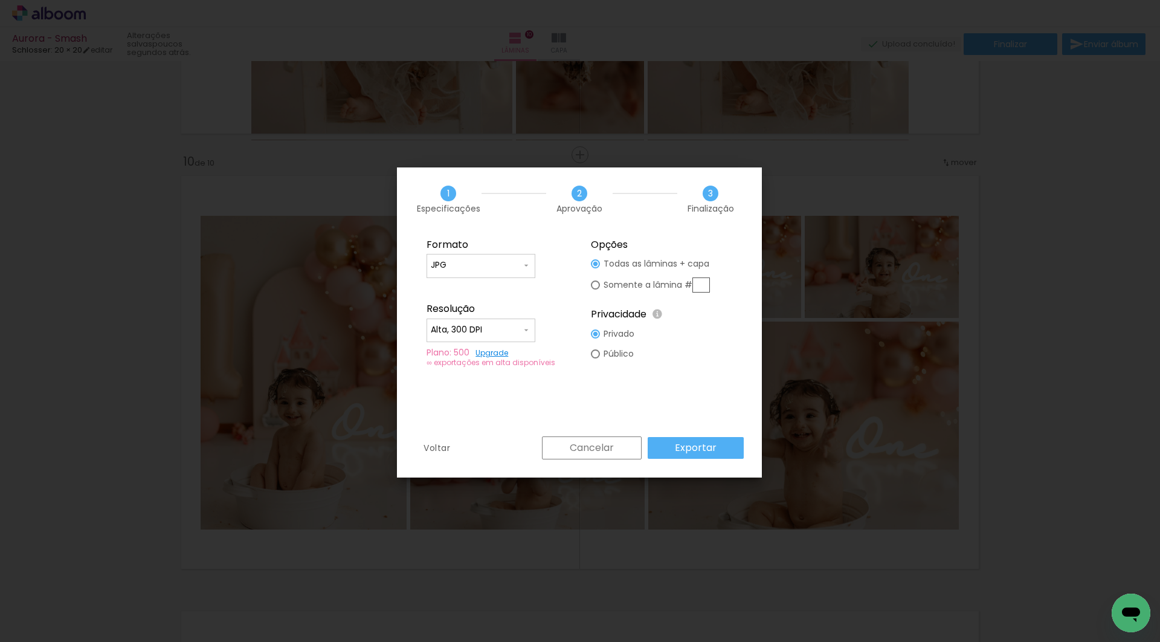
click at [0, 0] on slot "Exportar" at bounding box center [0, 0] width 0 height 0
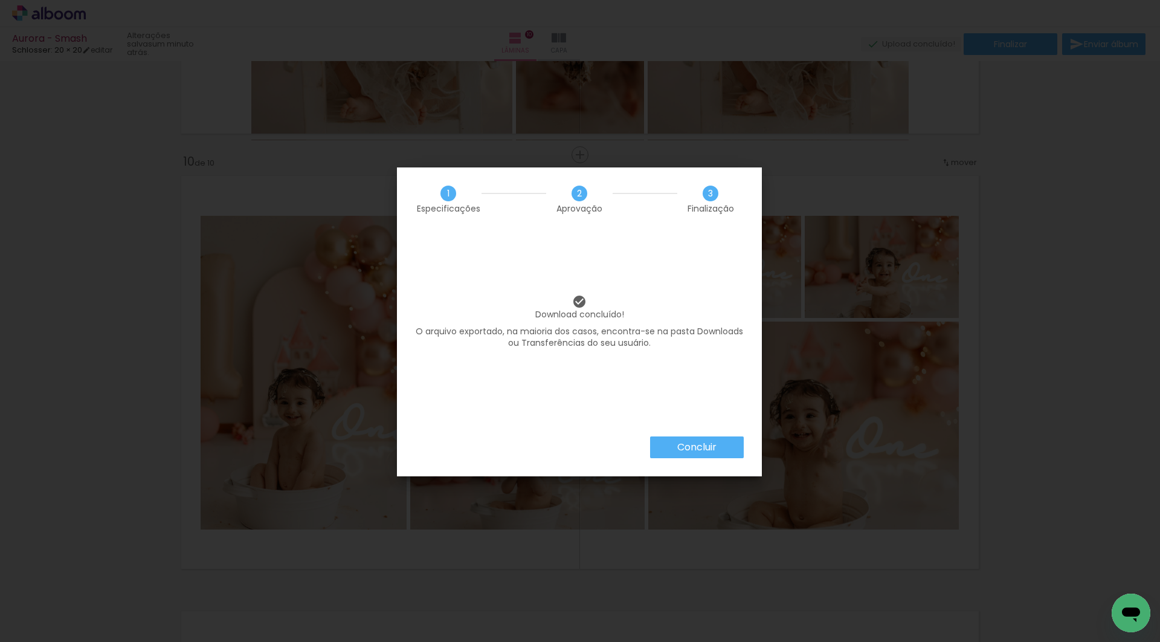
scroll to position [0, 4022]
click at [729, 445] on paper-button "Concluir" at bounding box center [697, 447] width 94 height 22
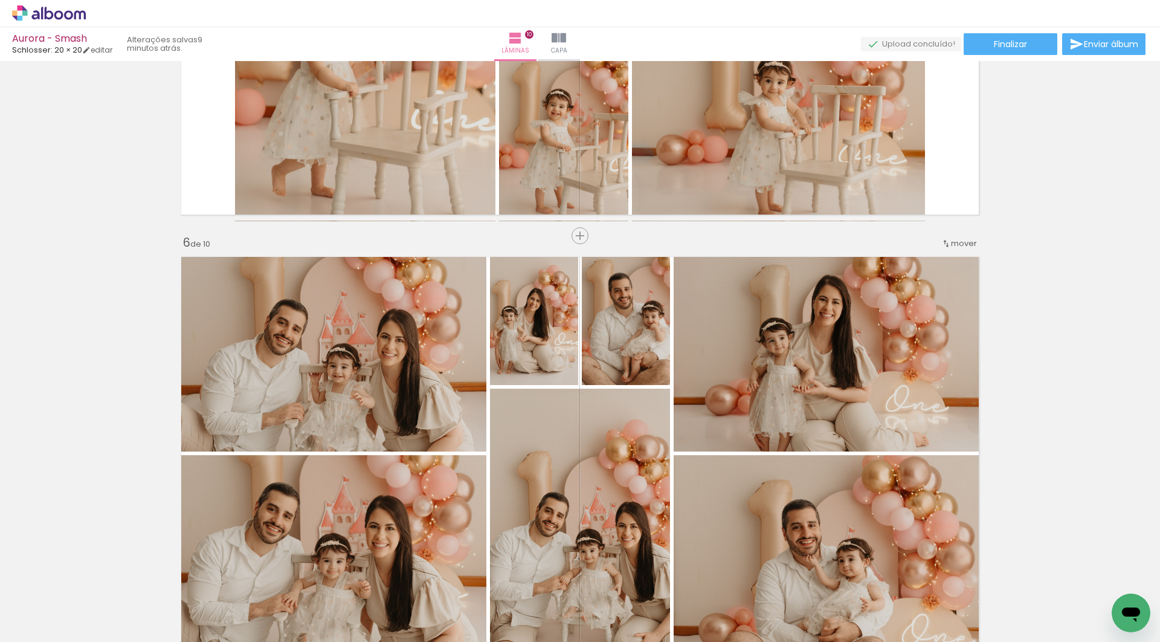
scroll to position [2021, 0]
